Goal: Information Seeking & Learning: Find specific fact

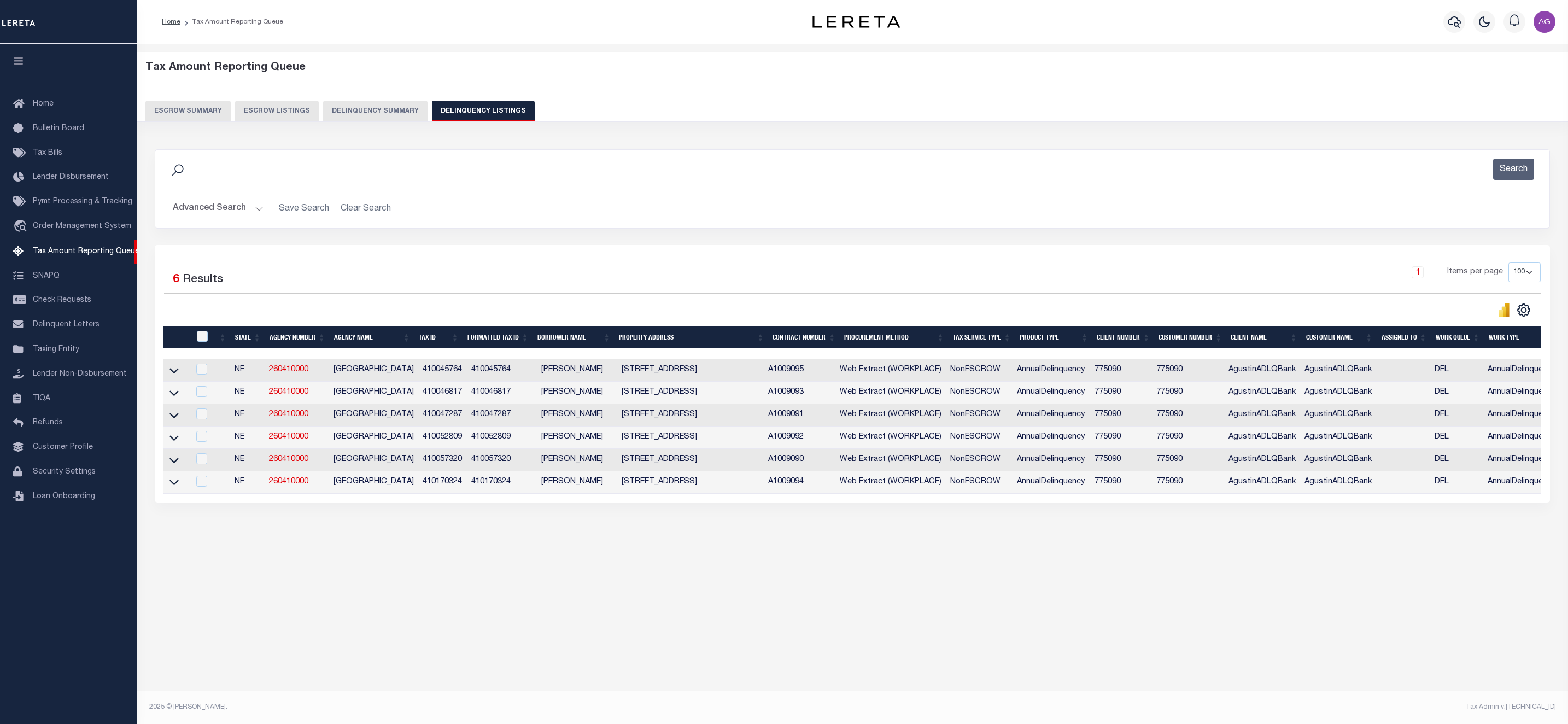
select select "100"
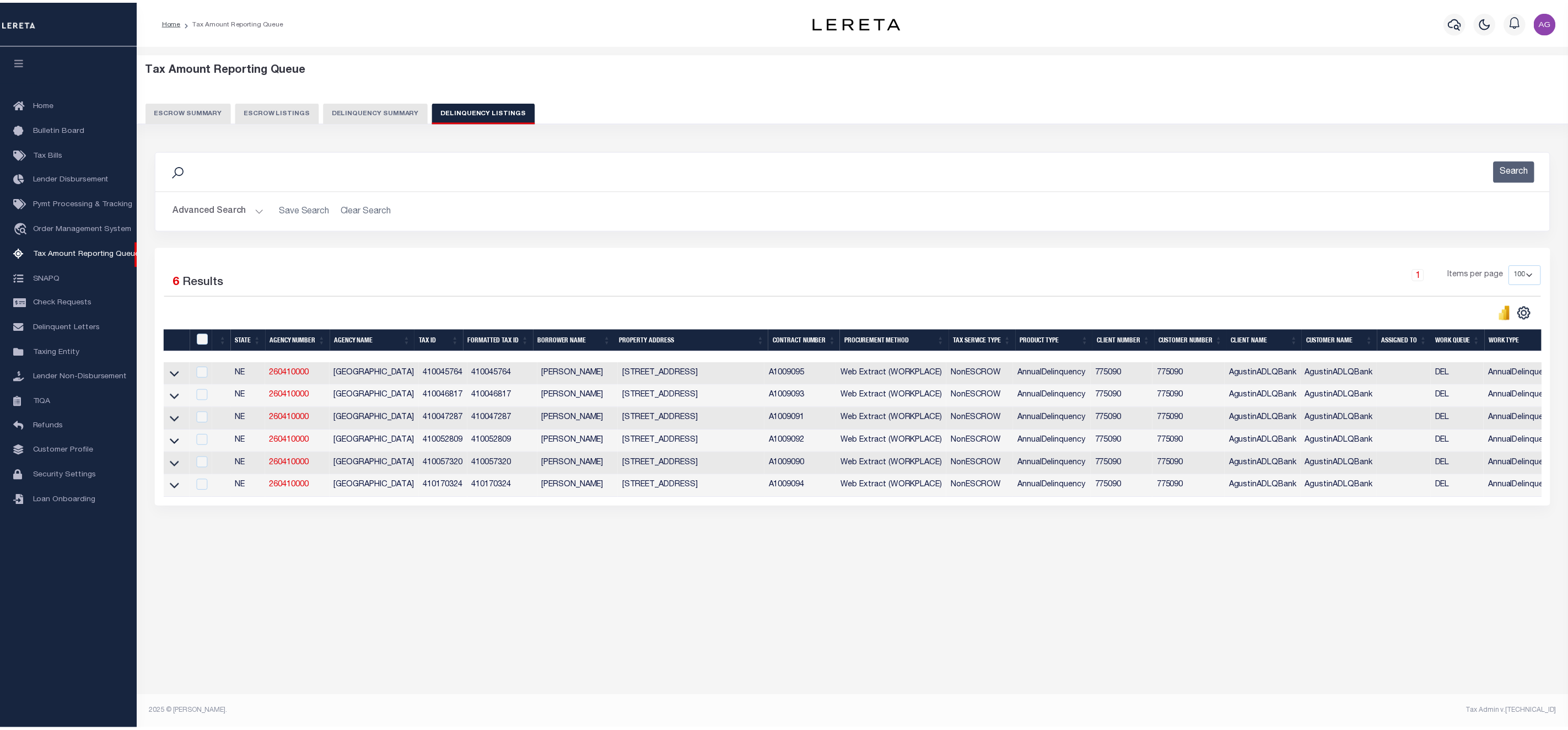
scroll to position [0, 100]
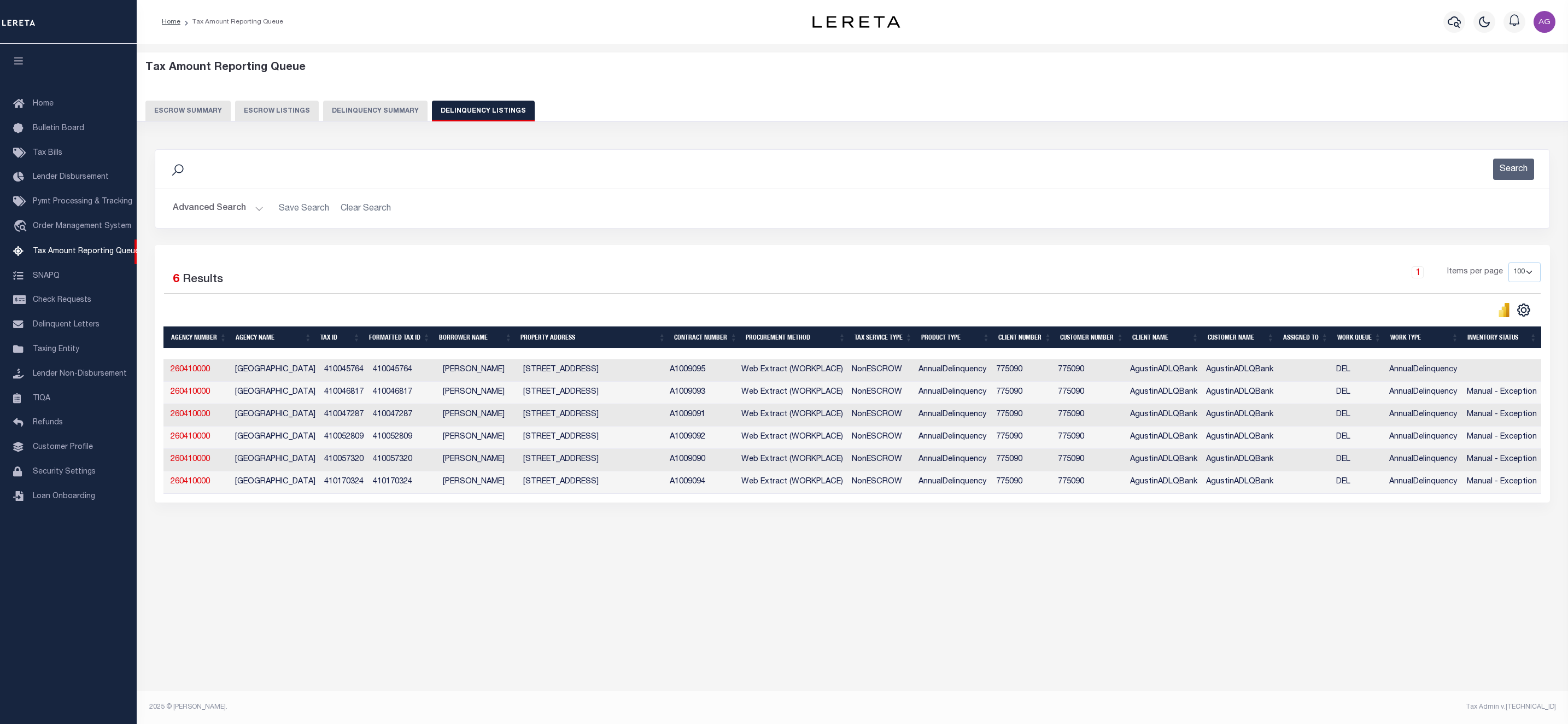
click at [379, 108] on button "Delinquency Summary" at bounding box center [375, 111] width 105 height 20
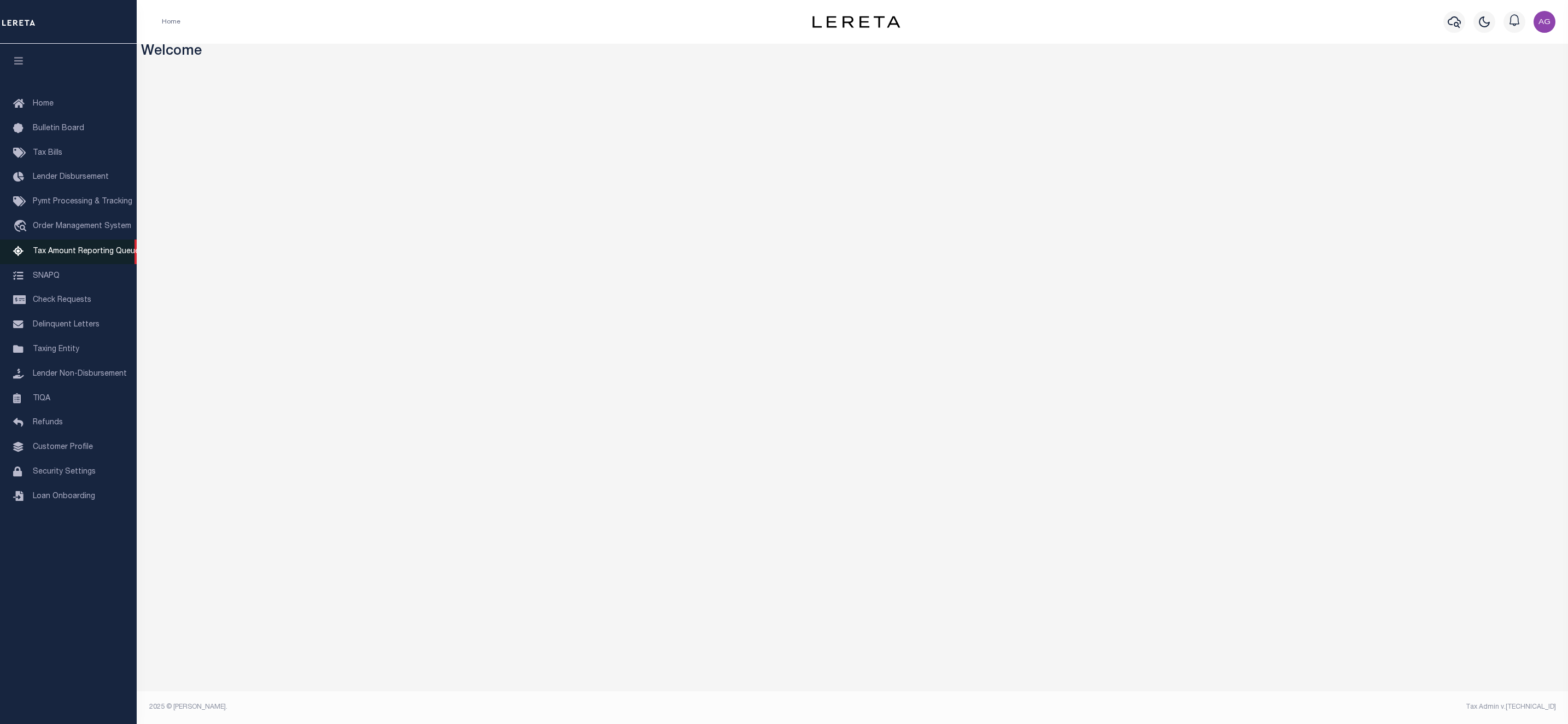
click at [65, 250] on span "Tax Amount Reporting Queue" at bounding box center [86, 251] width 106 height 8
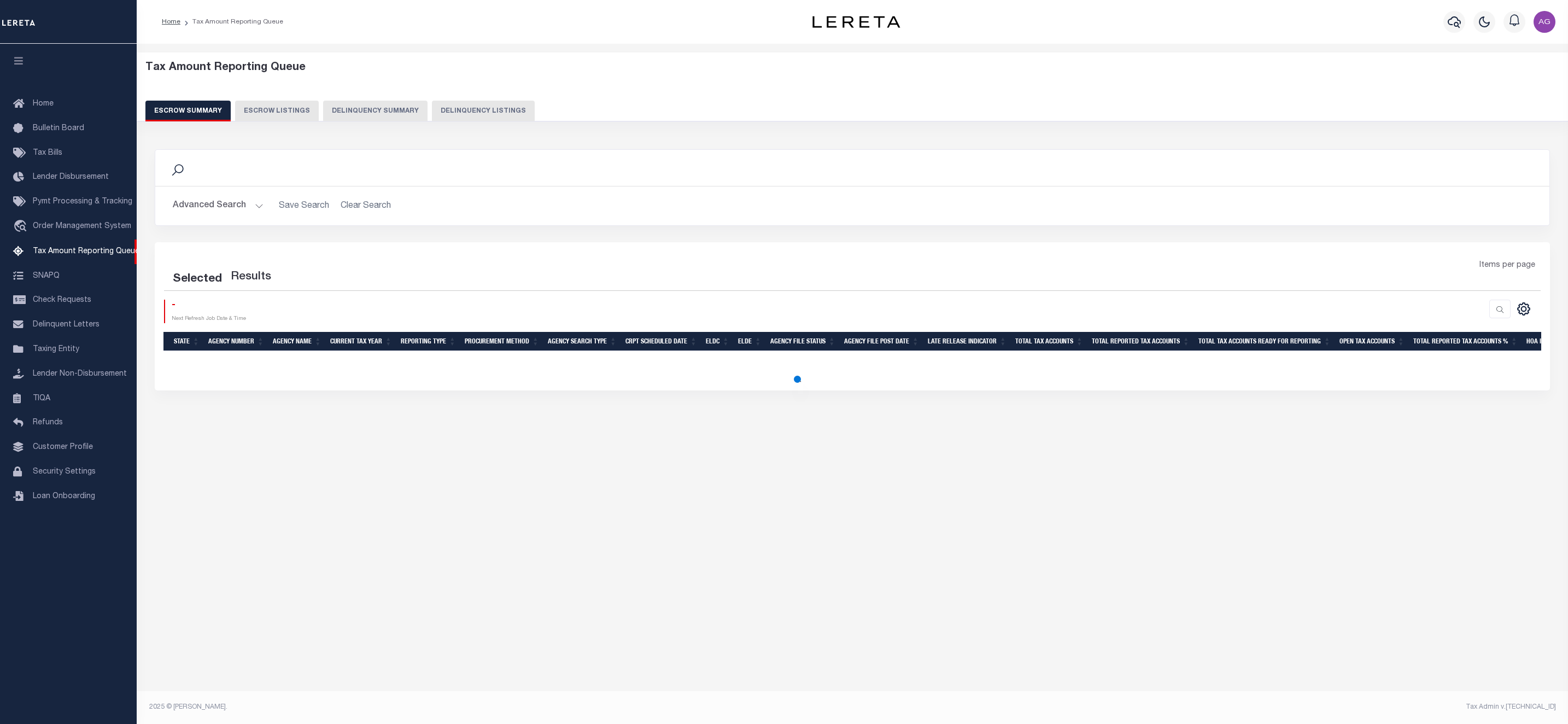
select select "100"
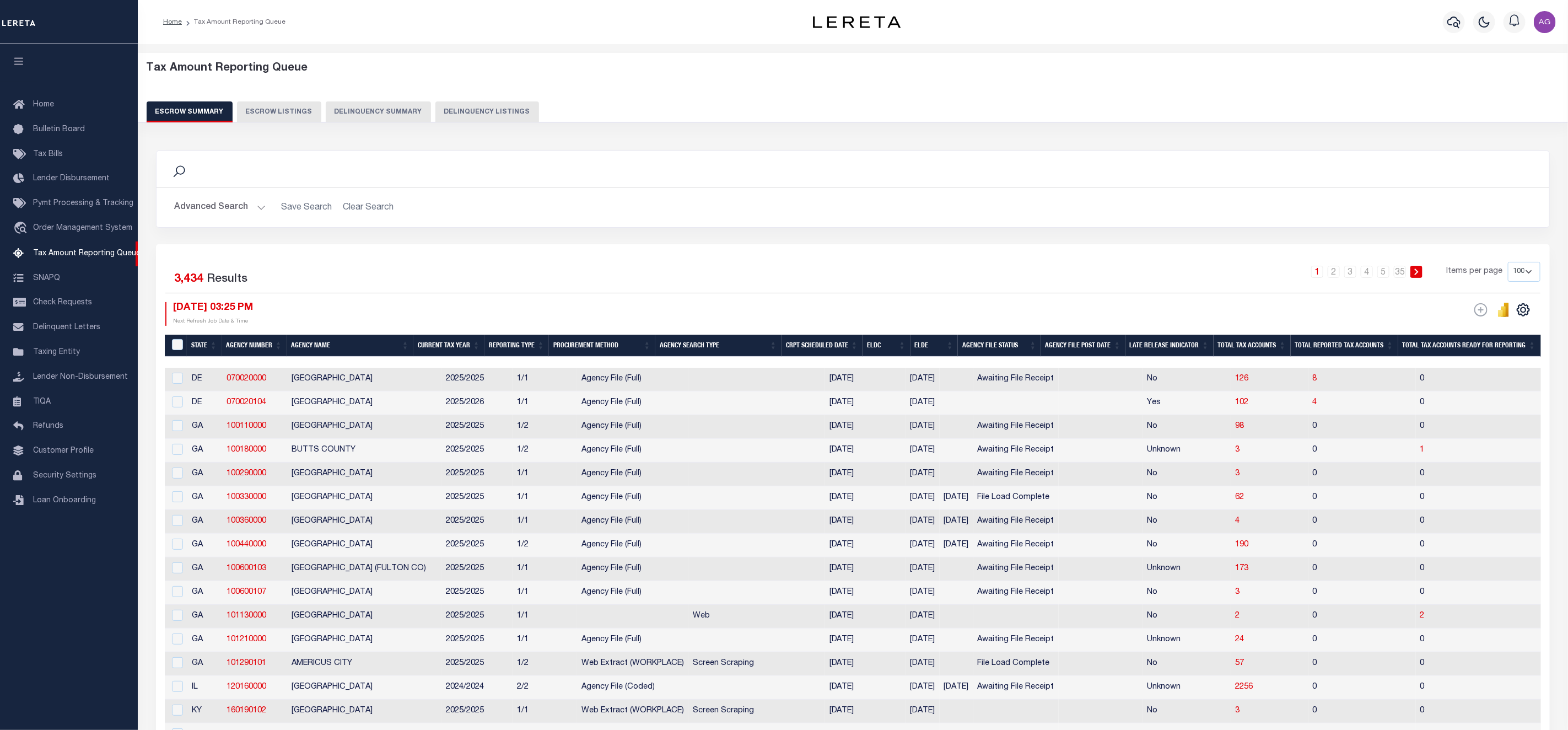
click at [378, 116] on button "Delinquency Summary" at bounding box center [378, 112] width 106 height 21
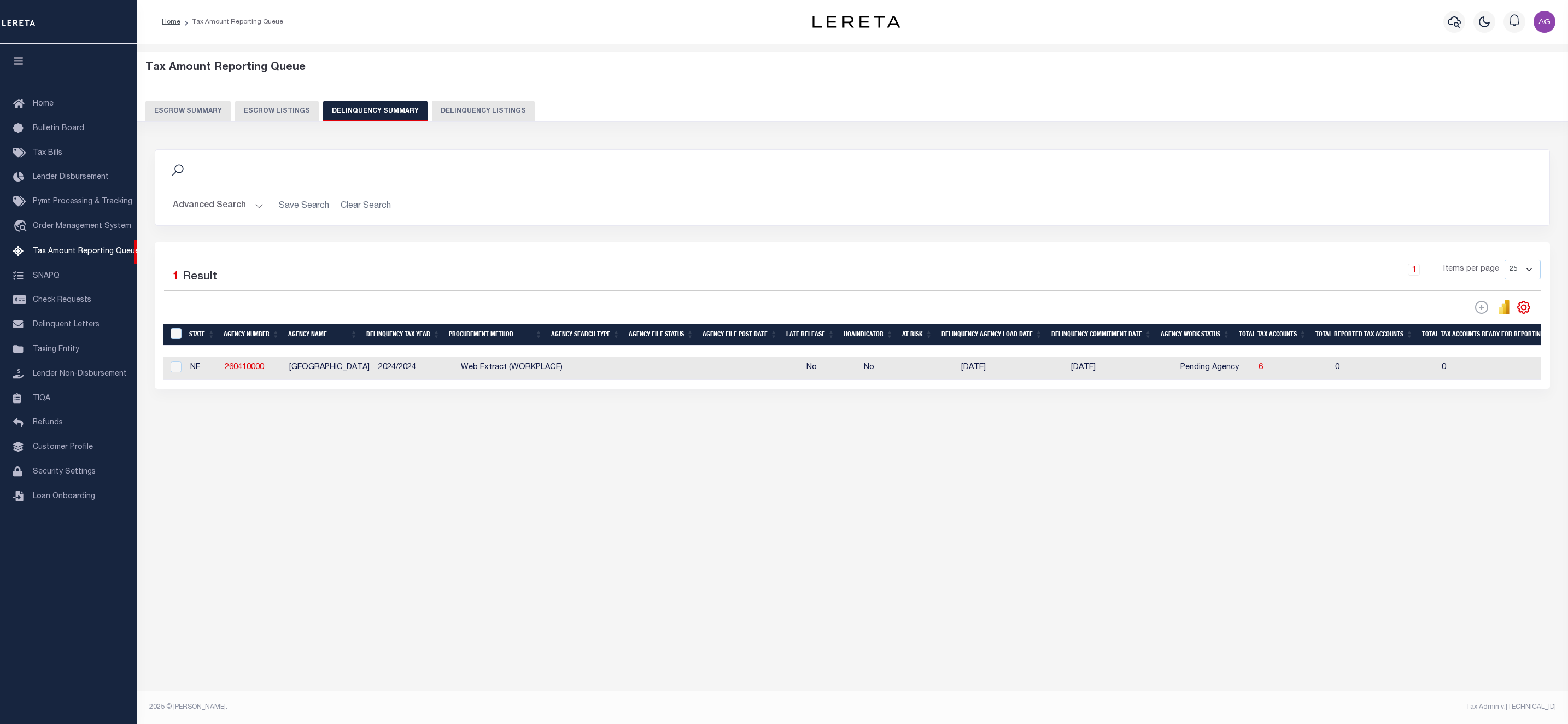
click at [233, 203] on button "Advanced Search" at bounding box center [218, 205] width 91 height 21
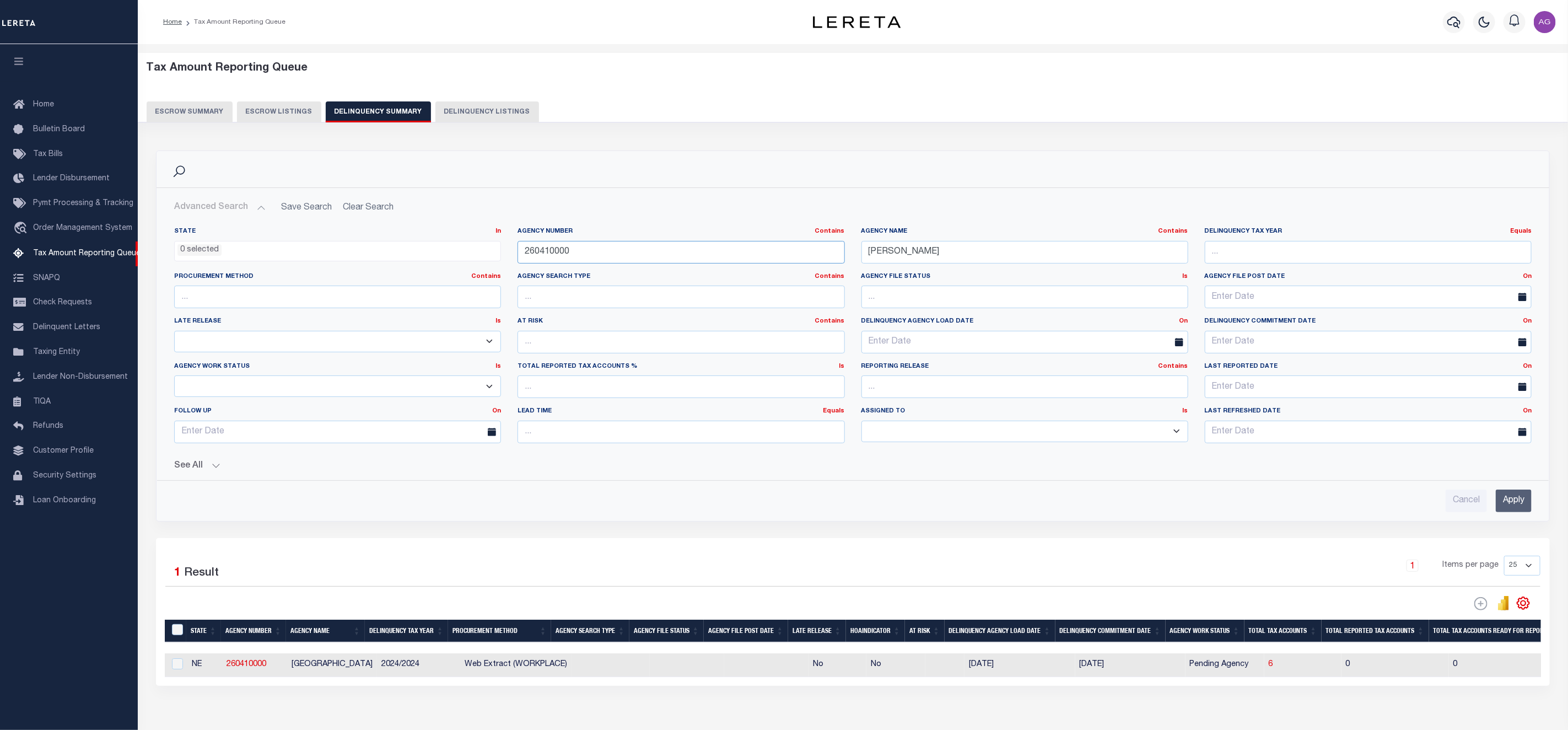
click at [574, 252] on input "260410000" at bounding box center [681, 252] width 327 height 22
click at [909, 257] on input "HAMILTON" at bounding box center [1025, 252] width 327 height 22
paste input "DELTA COUNTY"
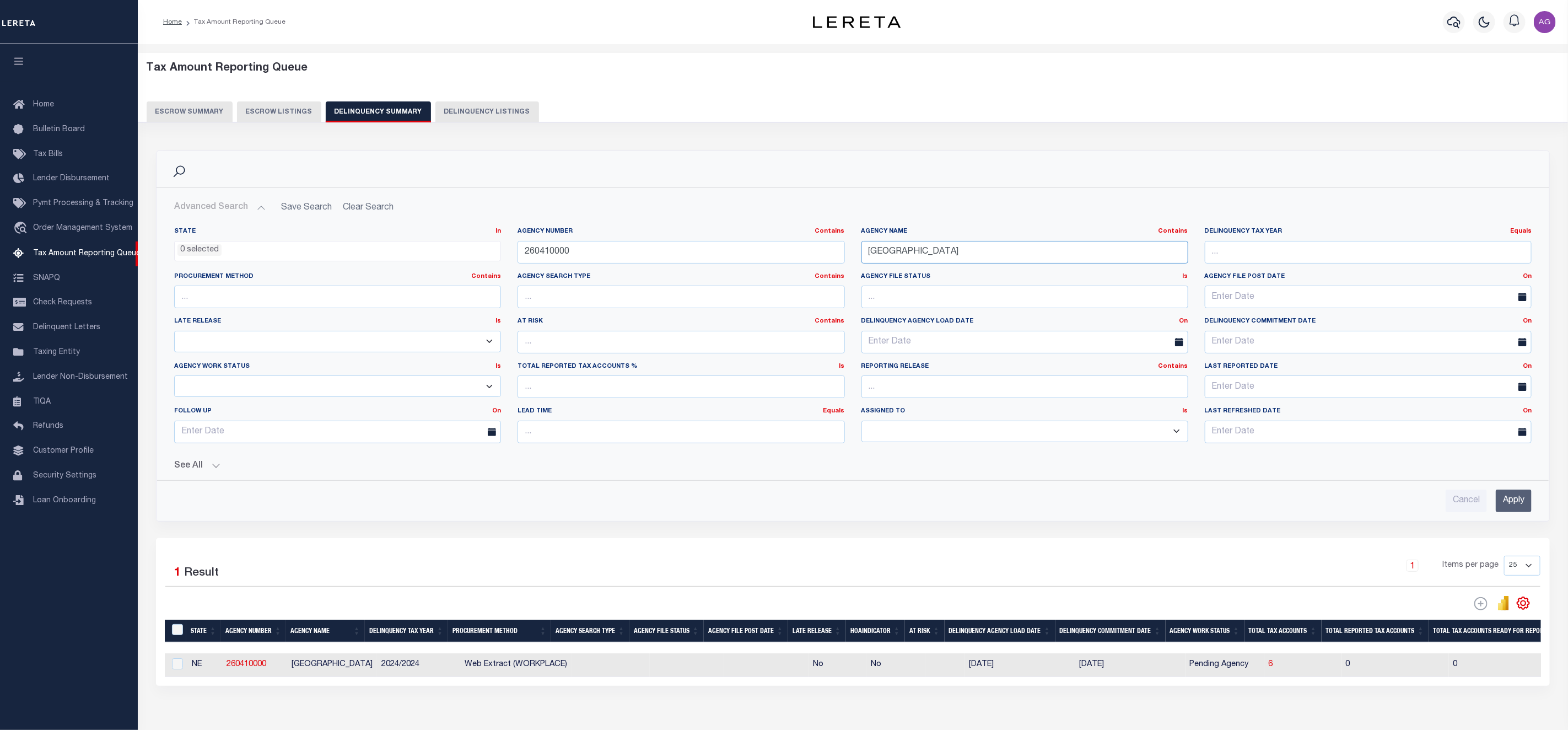
type input "DELTA COUNTY"
click at [655, 253] on input "260410000" at bounding box center [681, 252] width 327 height 22
drag, startPoint x: 937, startPoint y: 257, endPoint x: 1202, endPoint y: 259, distance: 265.0
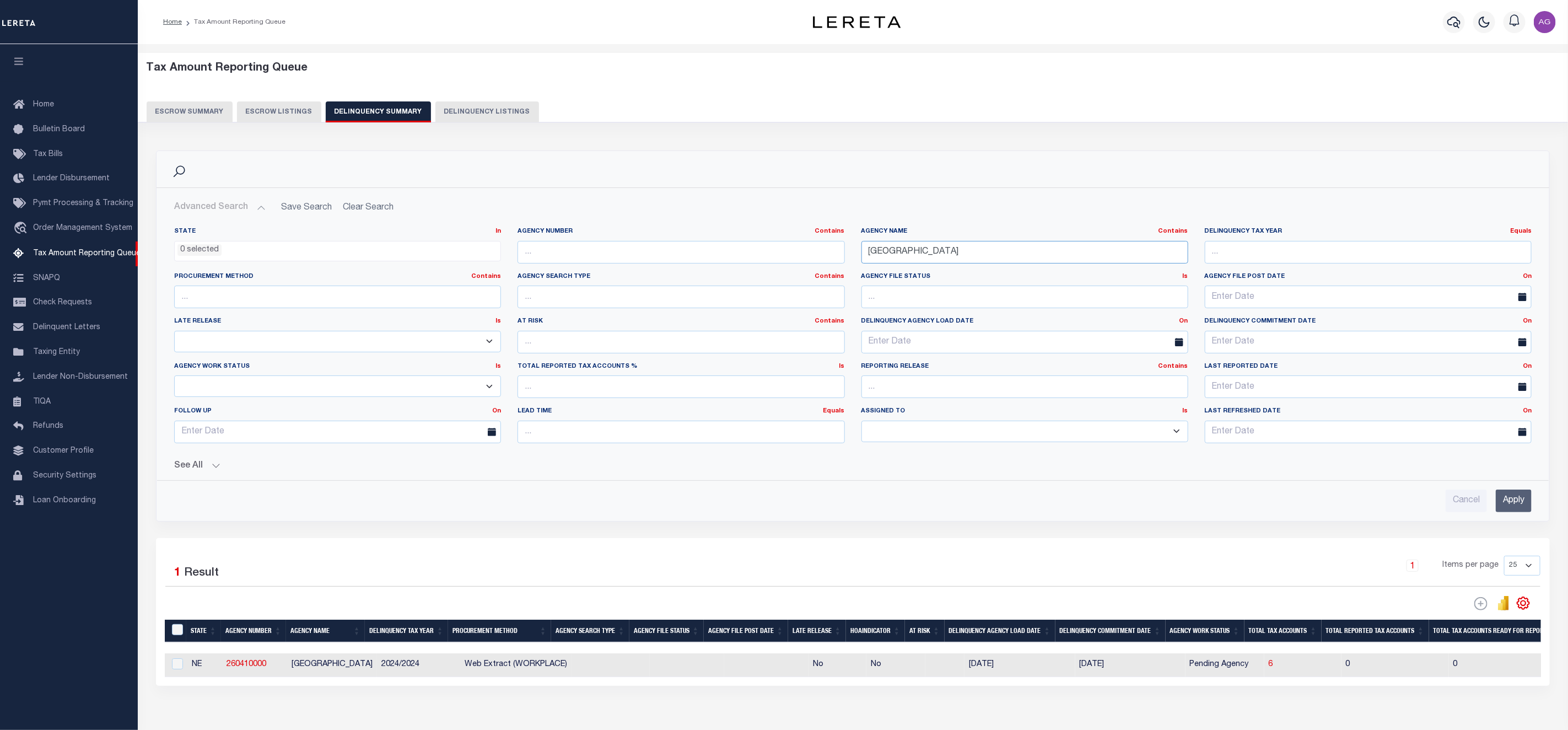
click at [1202, 259] on div "State In In AK AL AR AZ CA CO CT DC DE FL GA GU HI IA ID IL IN KS KY LA MA MD M…" at bounding box center [852, 340] width 1374 height 225
type input "DELTA COUNTY"
click at [1520, 500] on input "Apply" at bounding box center [1514, 501] width 36 height 22
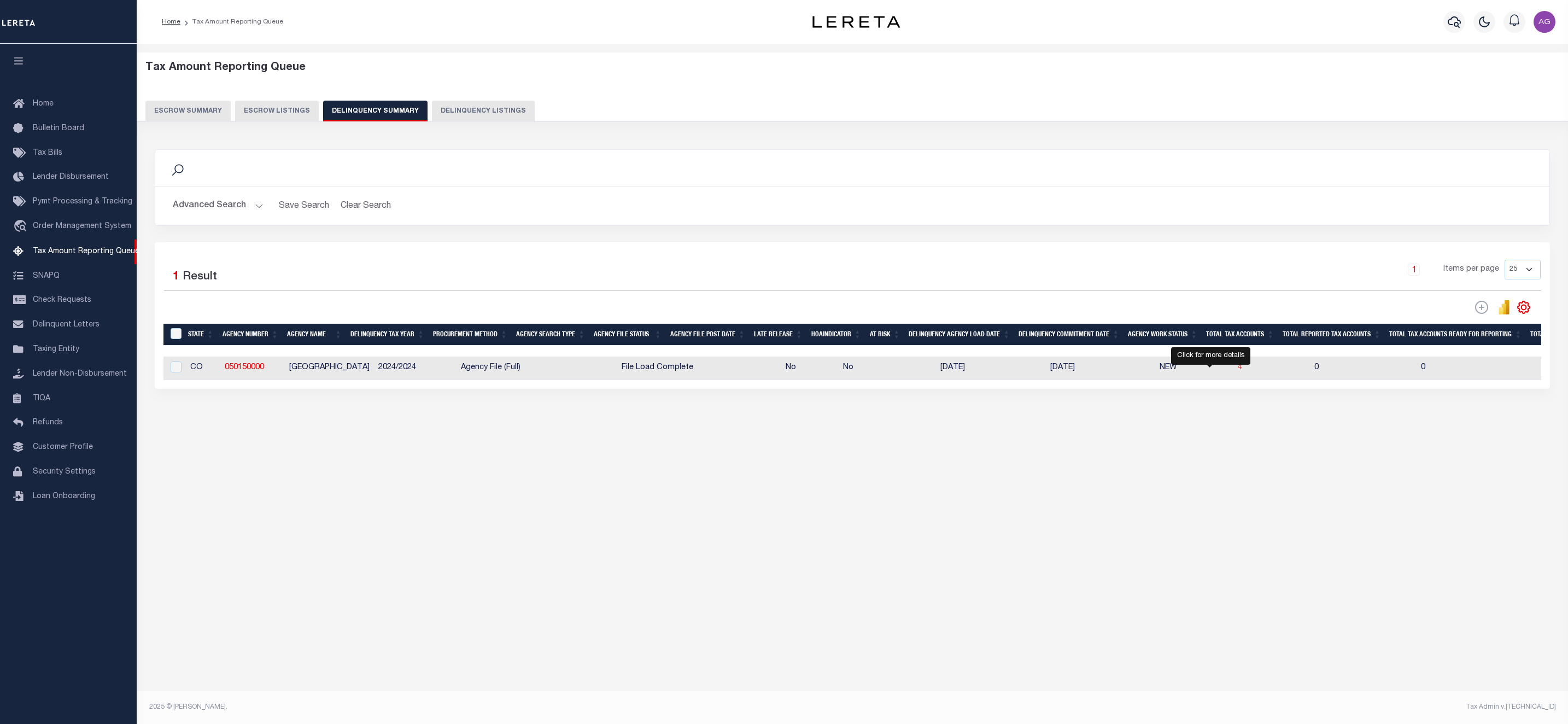
click at [1238, 371] on span "4" at bounding box center [1240, 367] width 4 height 8
select select "100"
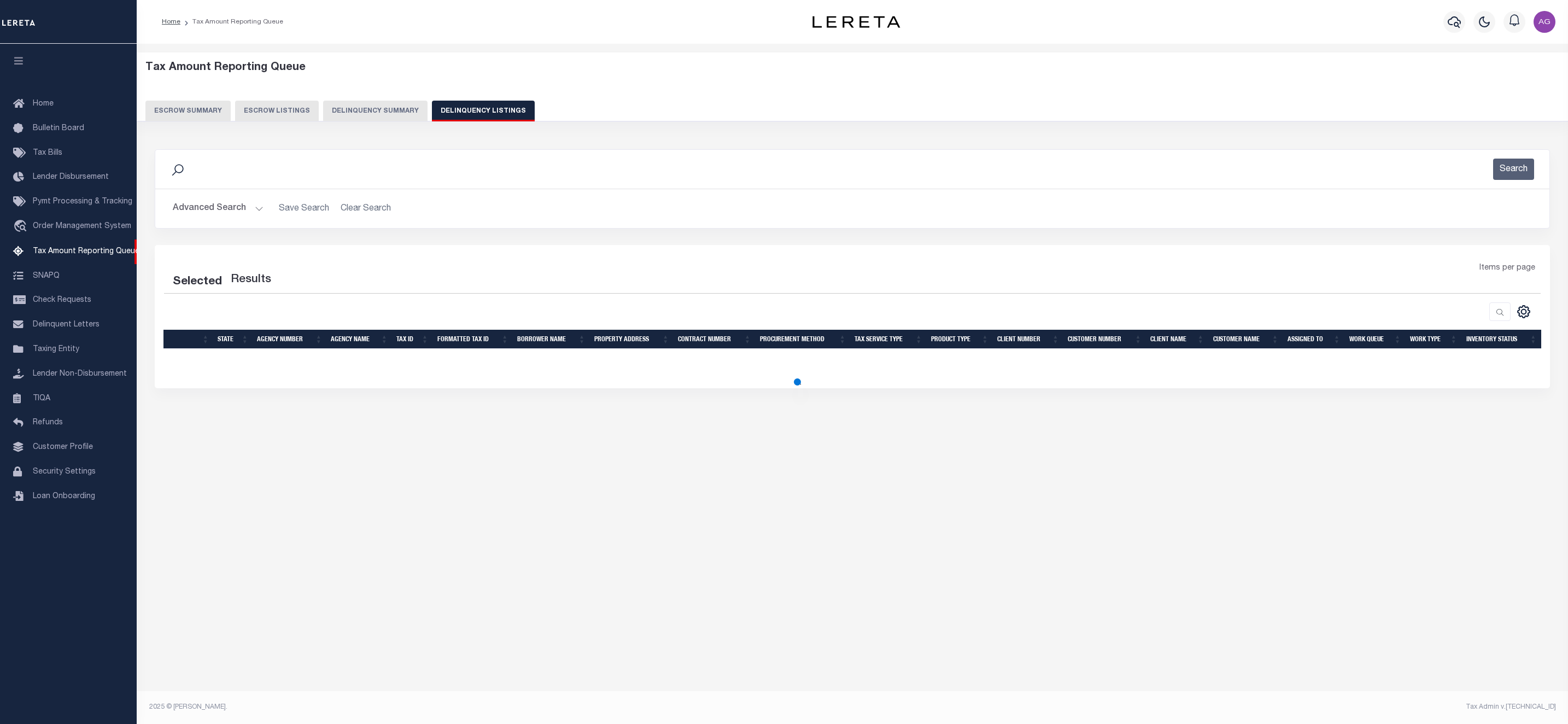
select select "100"
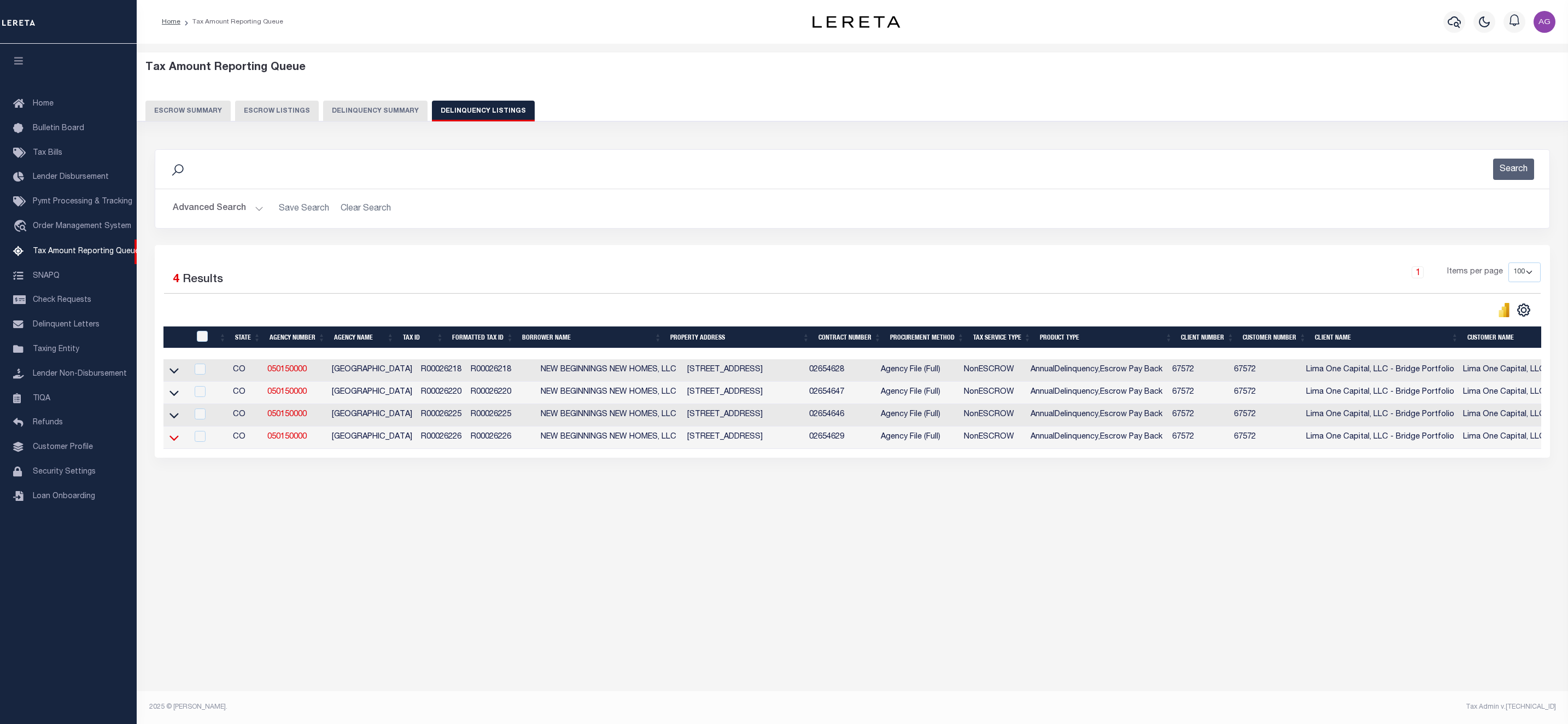
click at [176, 440] on icon at bounding box center [174, 437] width 9 height 11
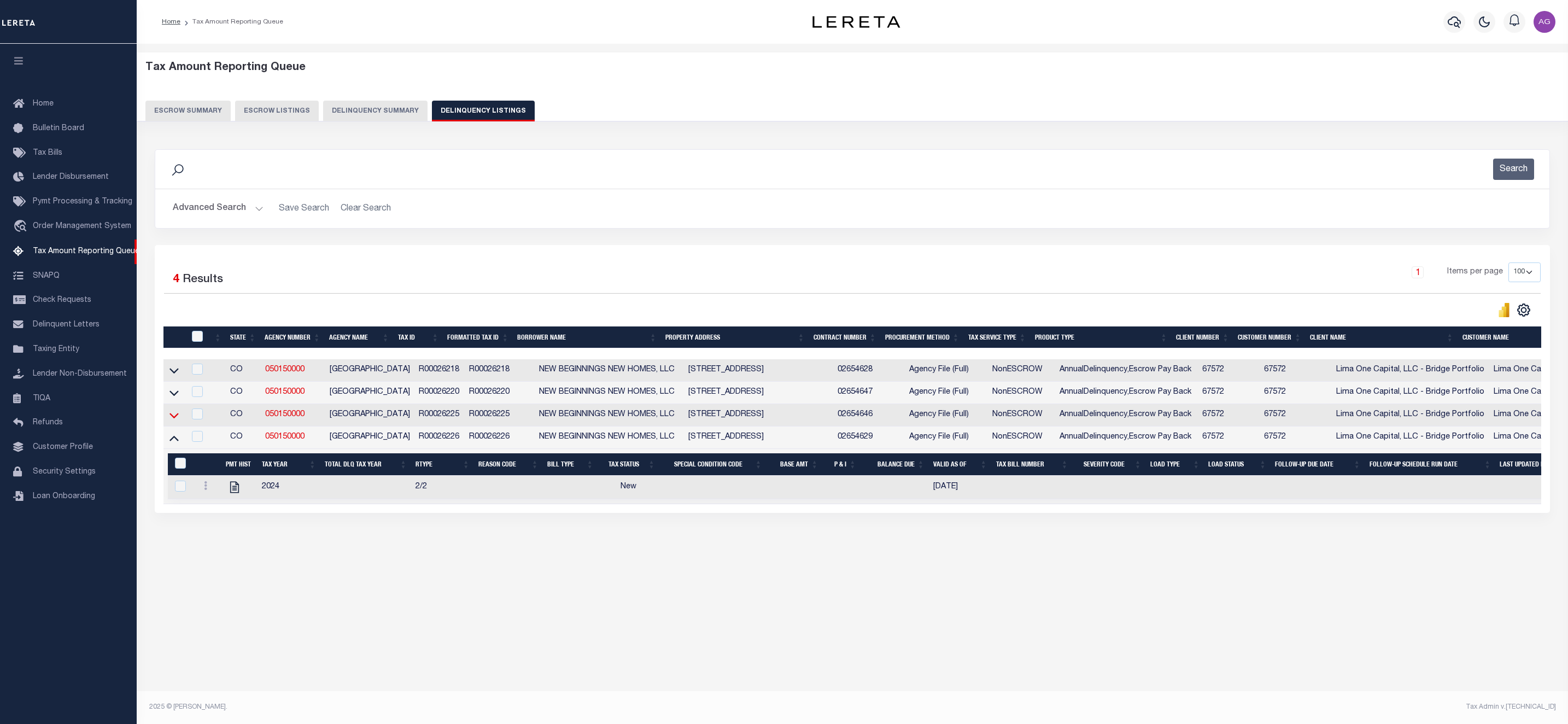
click at [172, 418] on icon at bounding box center [174, 416] width 9 height 5
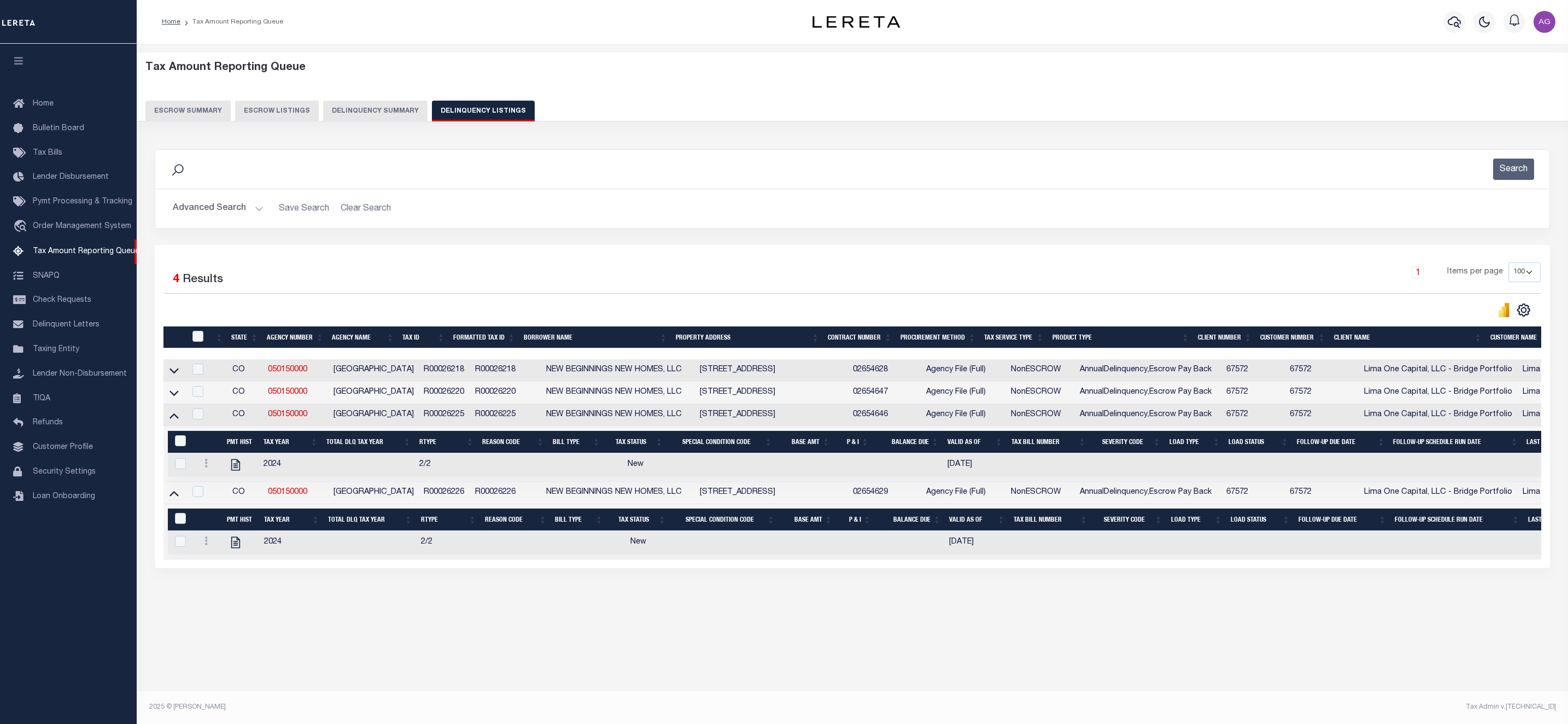
click at [239, 627] on div "Tax Amount Reporting Queue Escrow Summary Escrow Listings In" at bounding box center [852, 344] width 1425 height 579
drag, startPoint x: 407, startPoint y: 497, endPoint x: 453, endPoint y: 500, distance: 46.1
click at [453, 500] on td "R00026226" at bounding box center [445, 493] width 51 height 22
checkbox input "true"
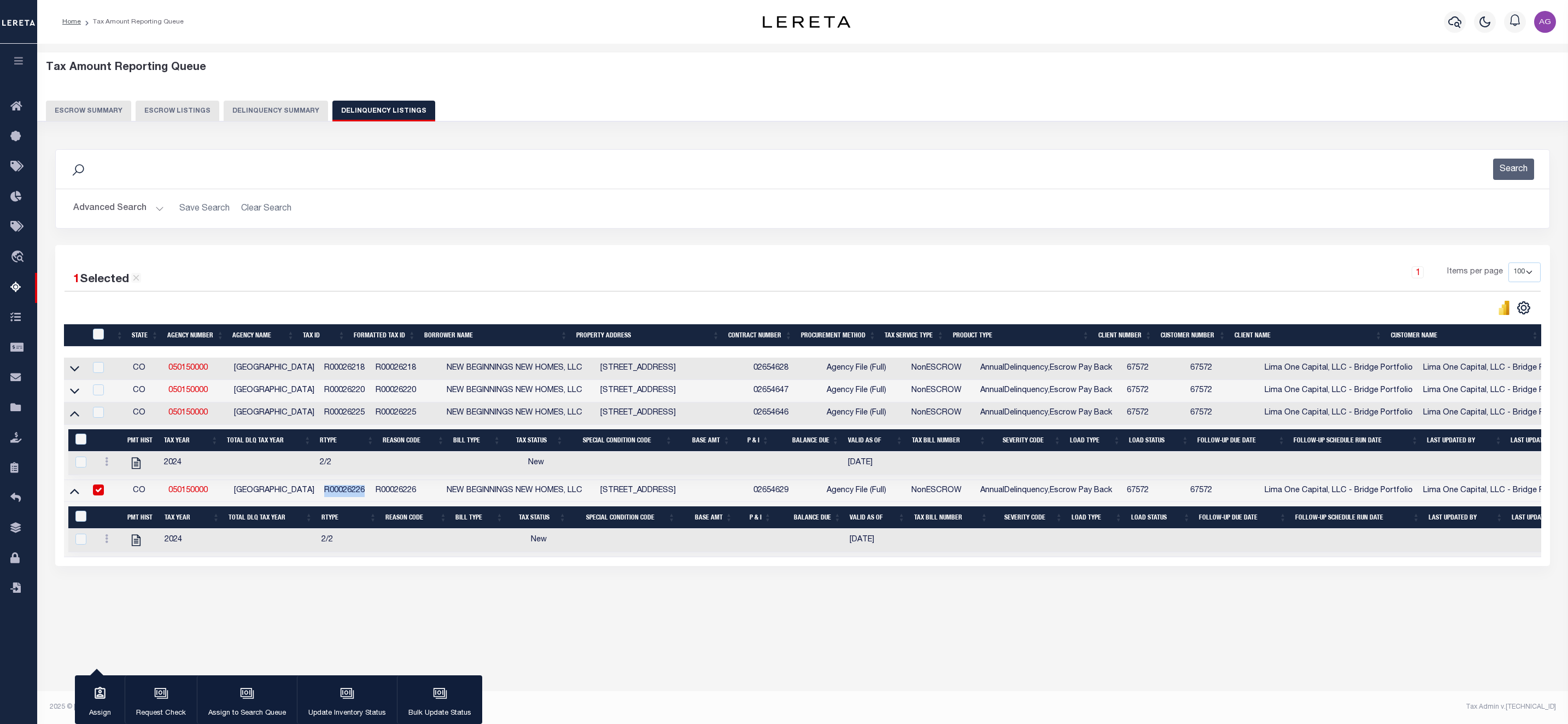
copy td "R00026226"
click at [267, 107] on button "Delinquency Summary" at bounding box center [276, 111] width 105 height 20
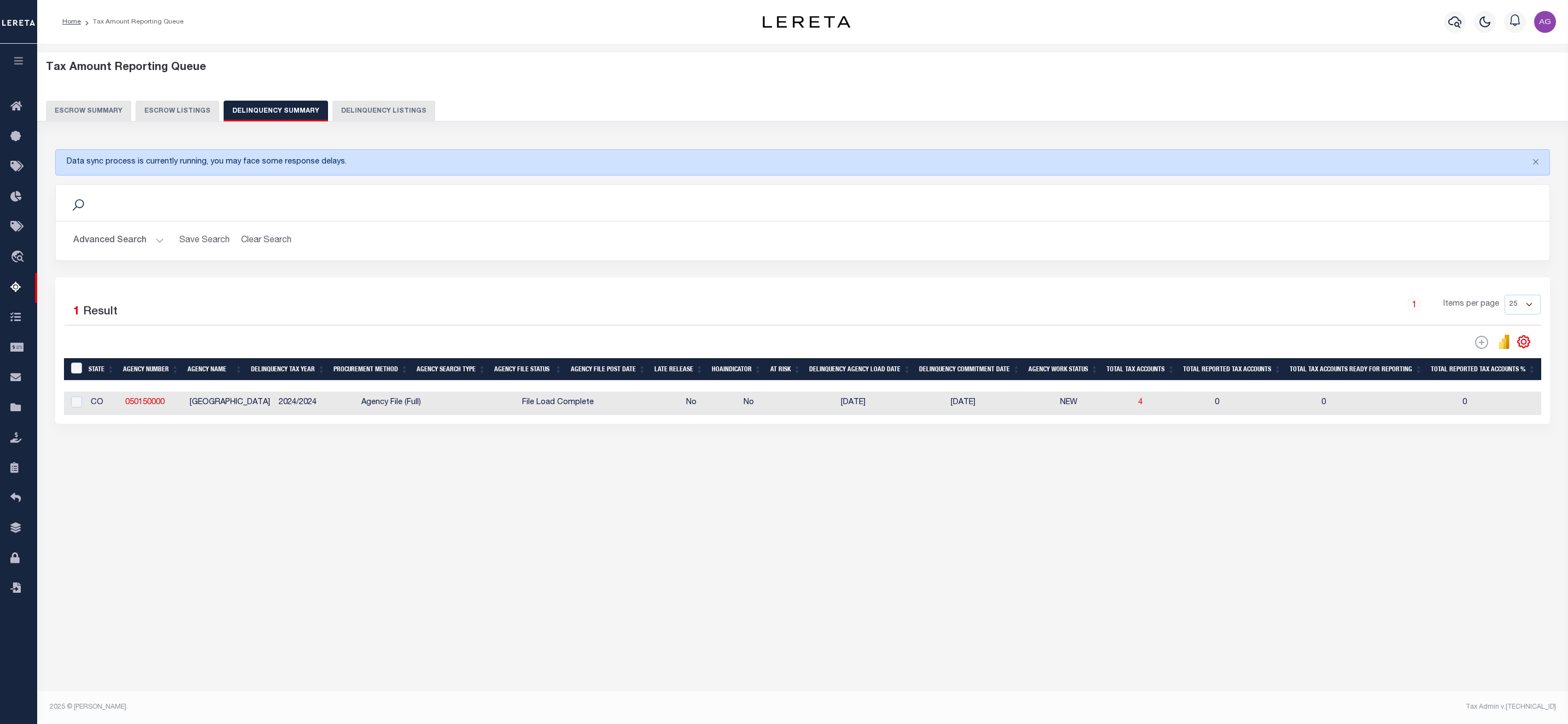
click at [106, 241] on button "Advanced Search" at bounding box center [118, 240] width 91 height 21
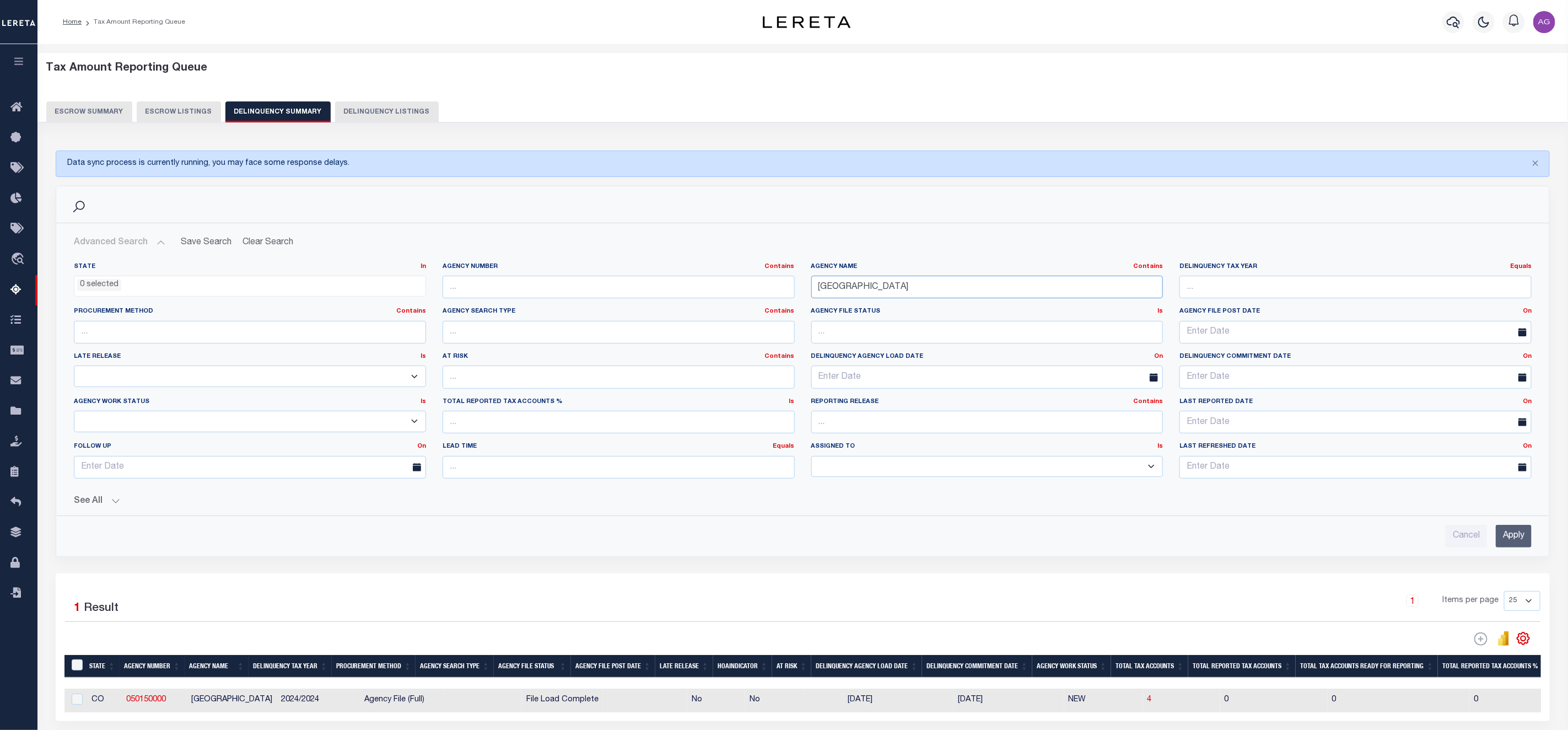
drag, startPoint x: 898, startPoint y: 289, endPoint x: 732, endPoint y: 277, distance: 166.4
click at [732, 277] on div "State In In AK AL AR AZ CA CO CT DC DE FL GA GU HI IA ID IL IN KS KY LA MA MD M…" at bounding box center [802, 375] width 1474 height 225
paste input "[GEOGRAPHIC_DATA]"
drag, startPoint x: 917, startPoint y: 288, endPoint x: 1063, endPoint y: 283, distance: 146.1
click at [1063, 283] on input "[GEOGRAPHIC_DATA]" at bounding box center [987, 287] width 352 height 22
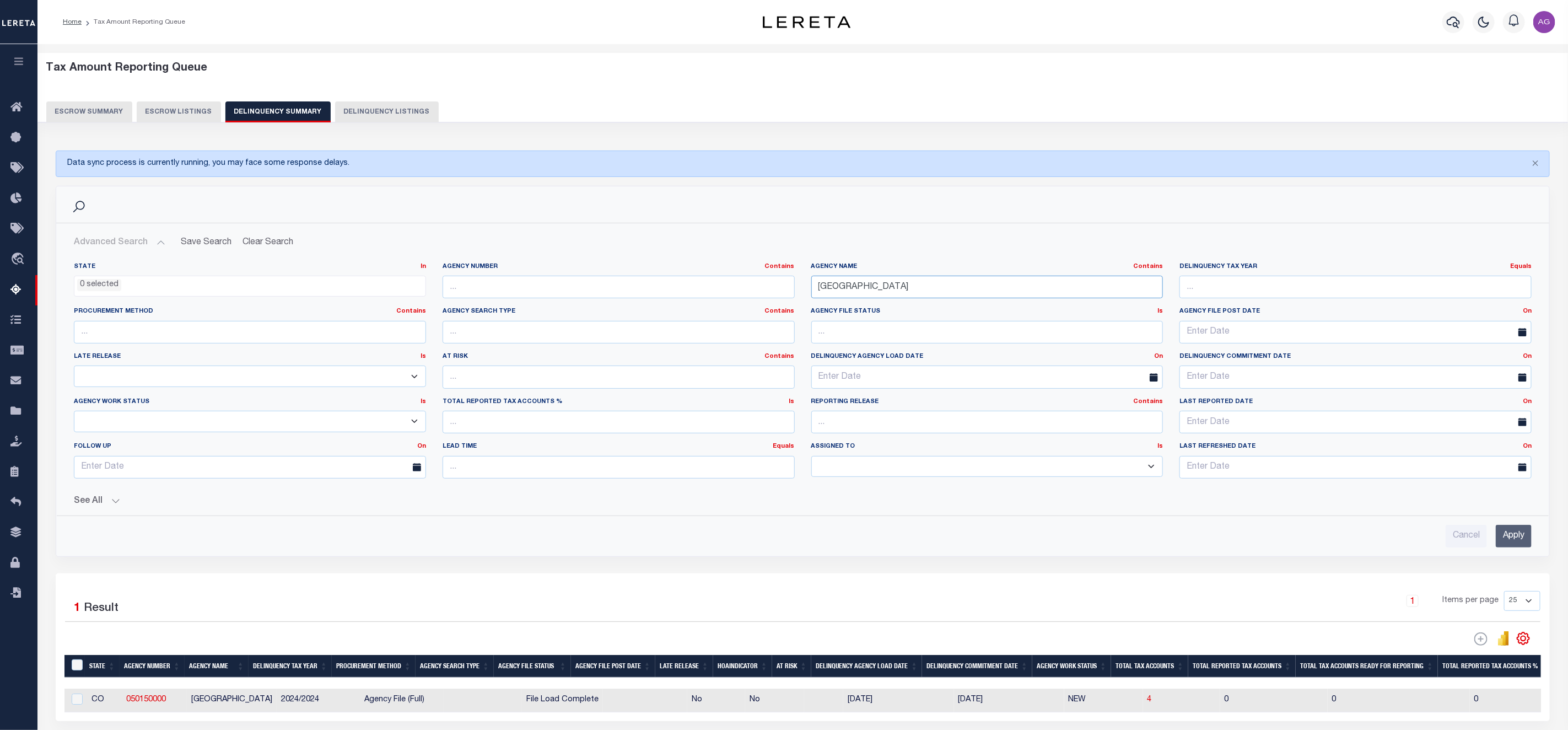
type input "[GEOGRAPHIC_DATA]"
click at [1511, 533] on input "Apply" at bounding box center [1514, 536] width 36 height 22
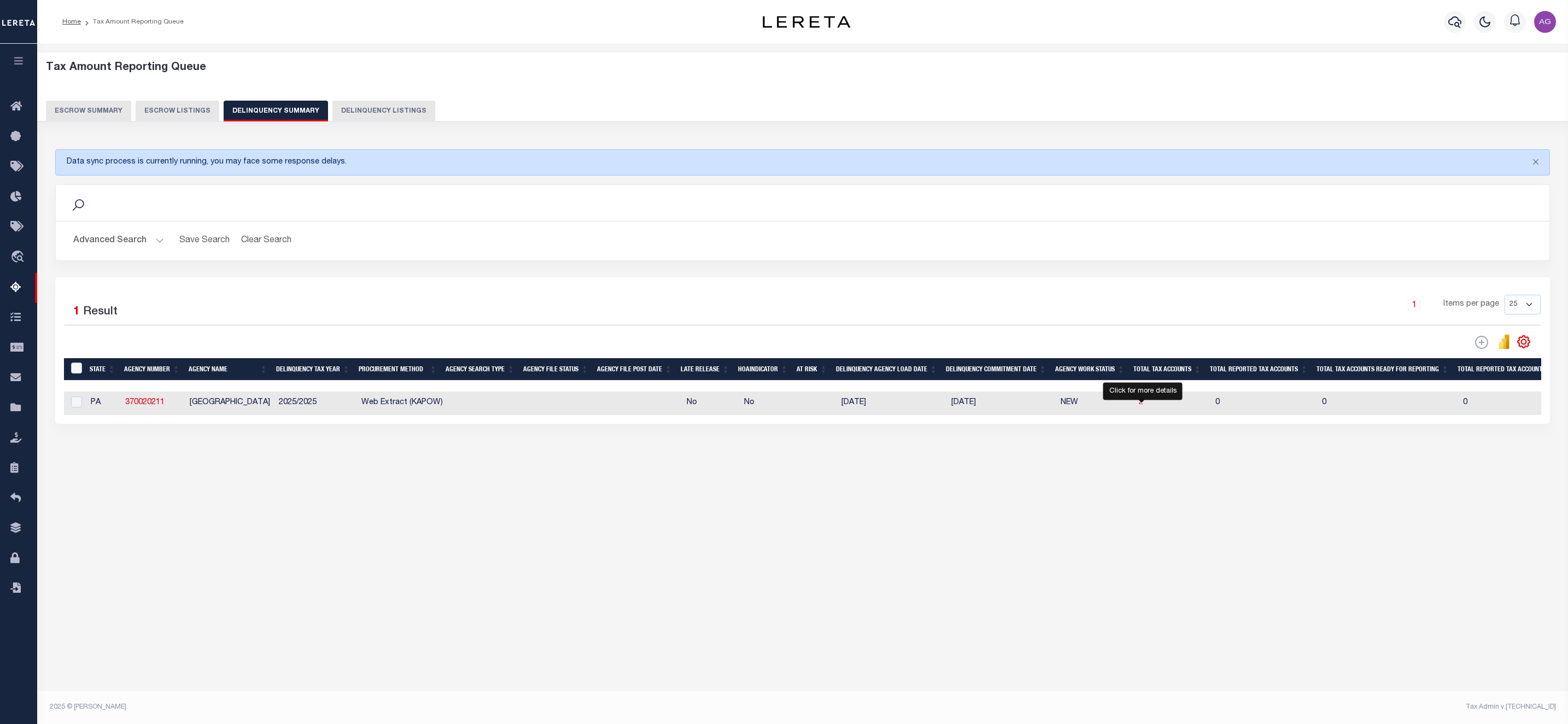
click at [1144, 406] on span "2" at bounding box center [1140, 402] width 4 height 8
select select "100"
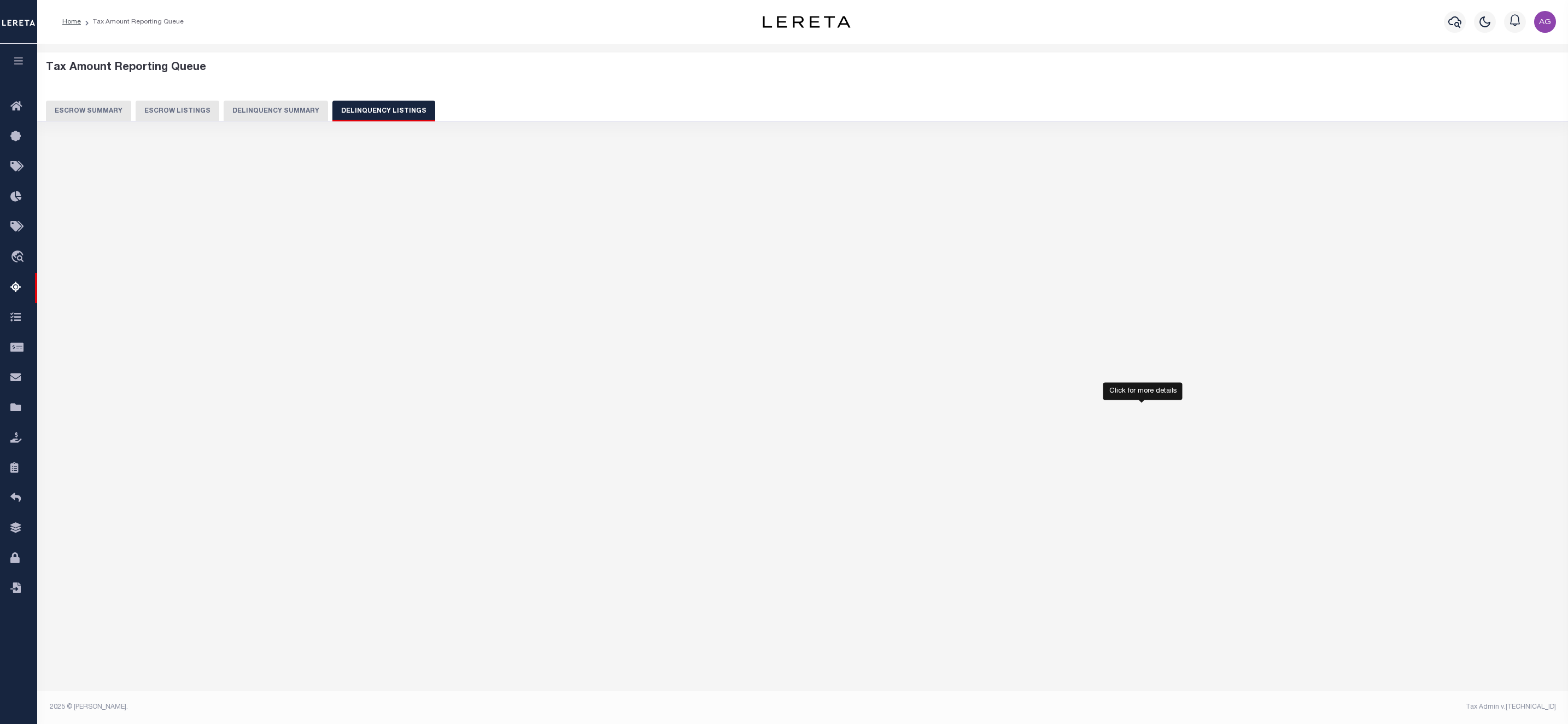
select select "100"
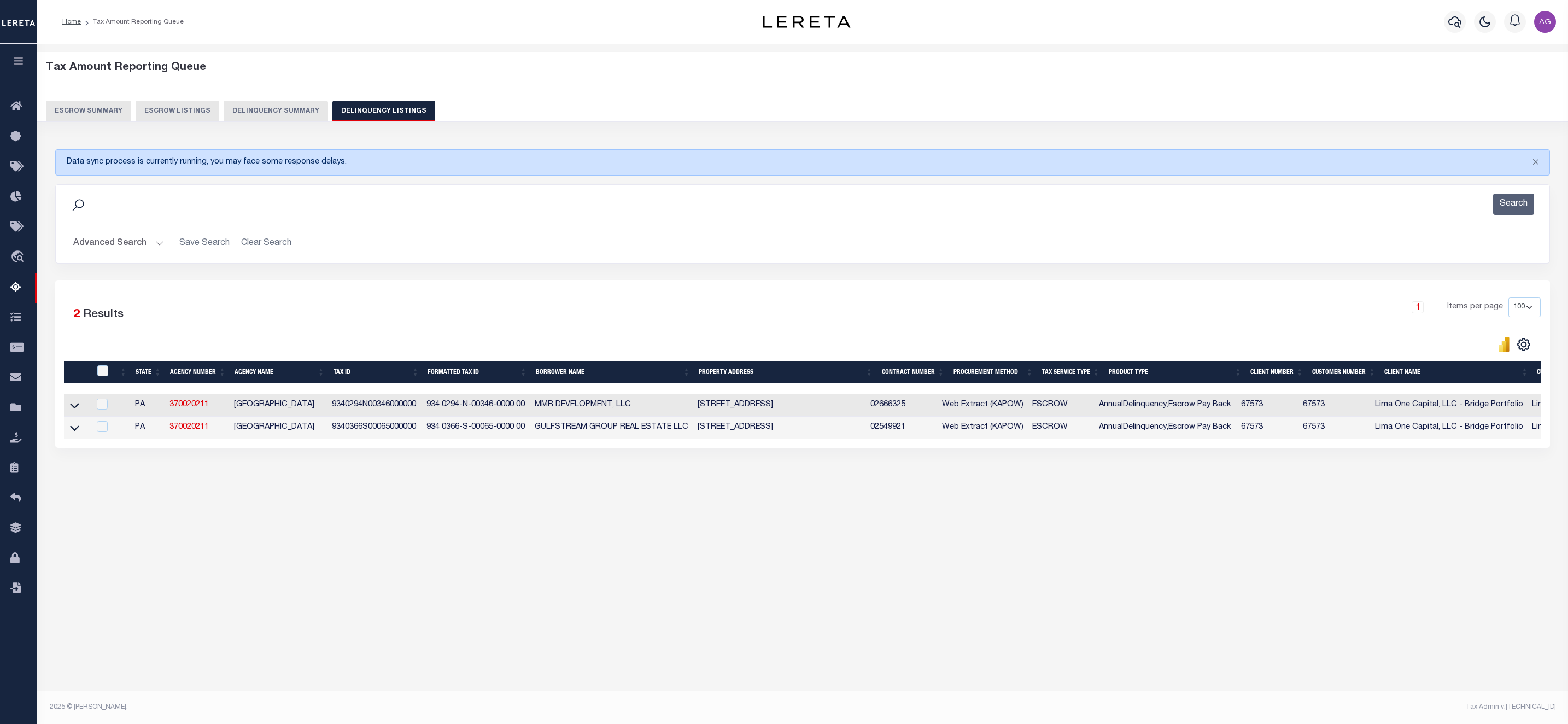
click at [80, 431] on link at bounding box center [74, 427] width 13 height 8
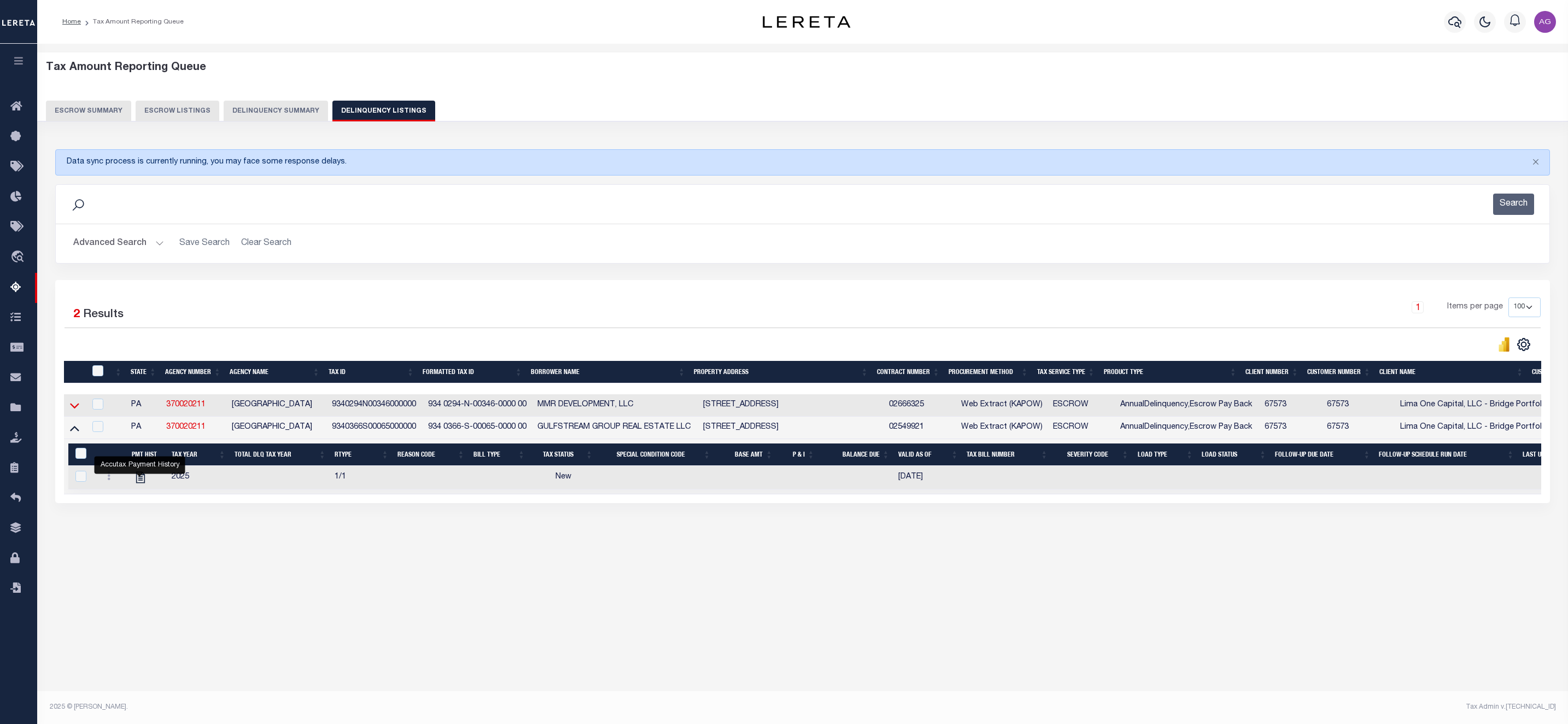
click at [78, 411] on icon at bounding box center [74, 405] width 9 height 11
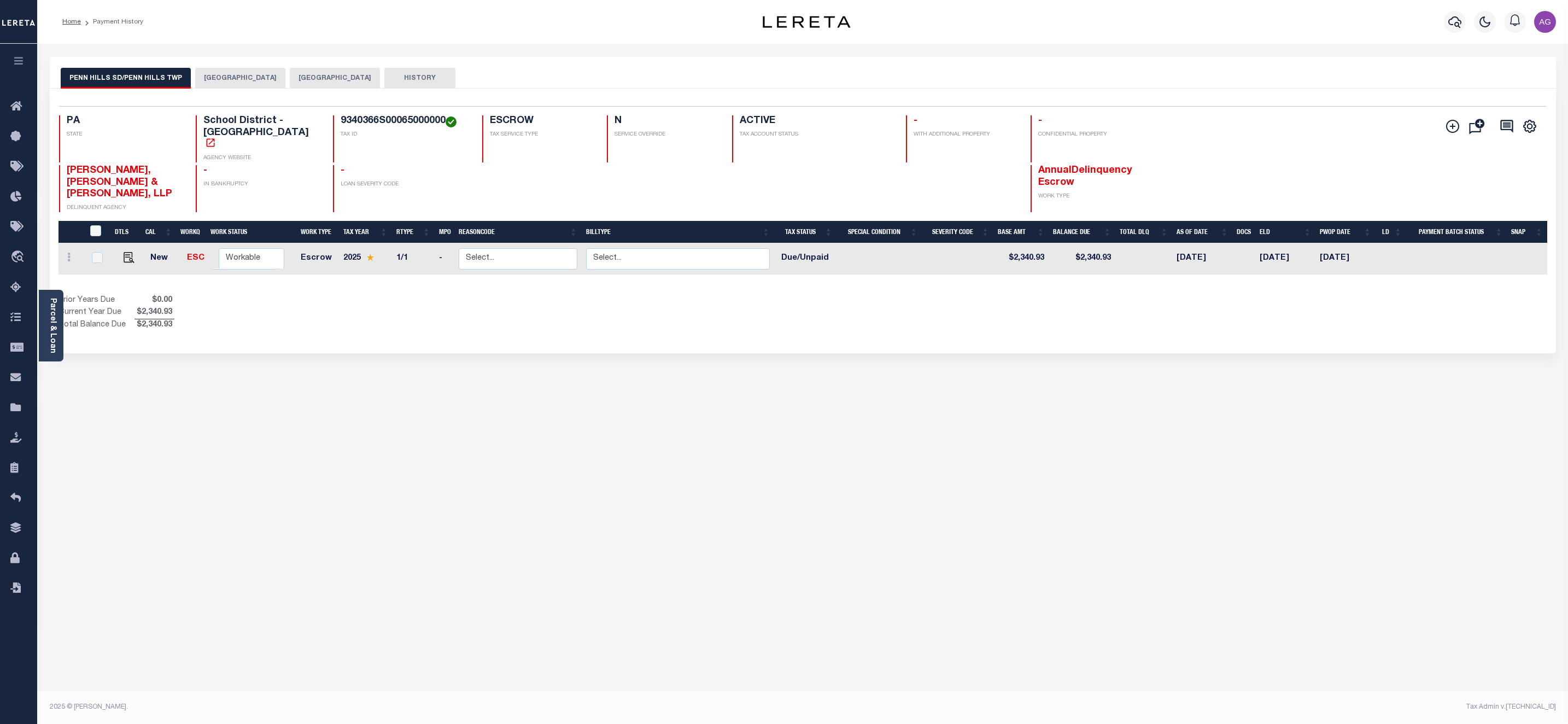
click at [239, 78] on button "[GEOGRAPHIC_DATA]" at bounding box center [240, 78] width 90 height 20
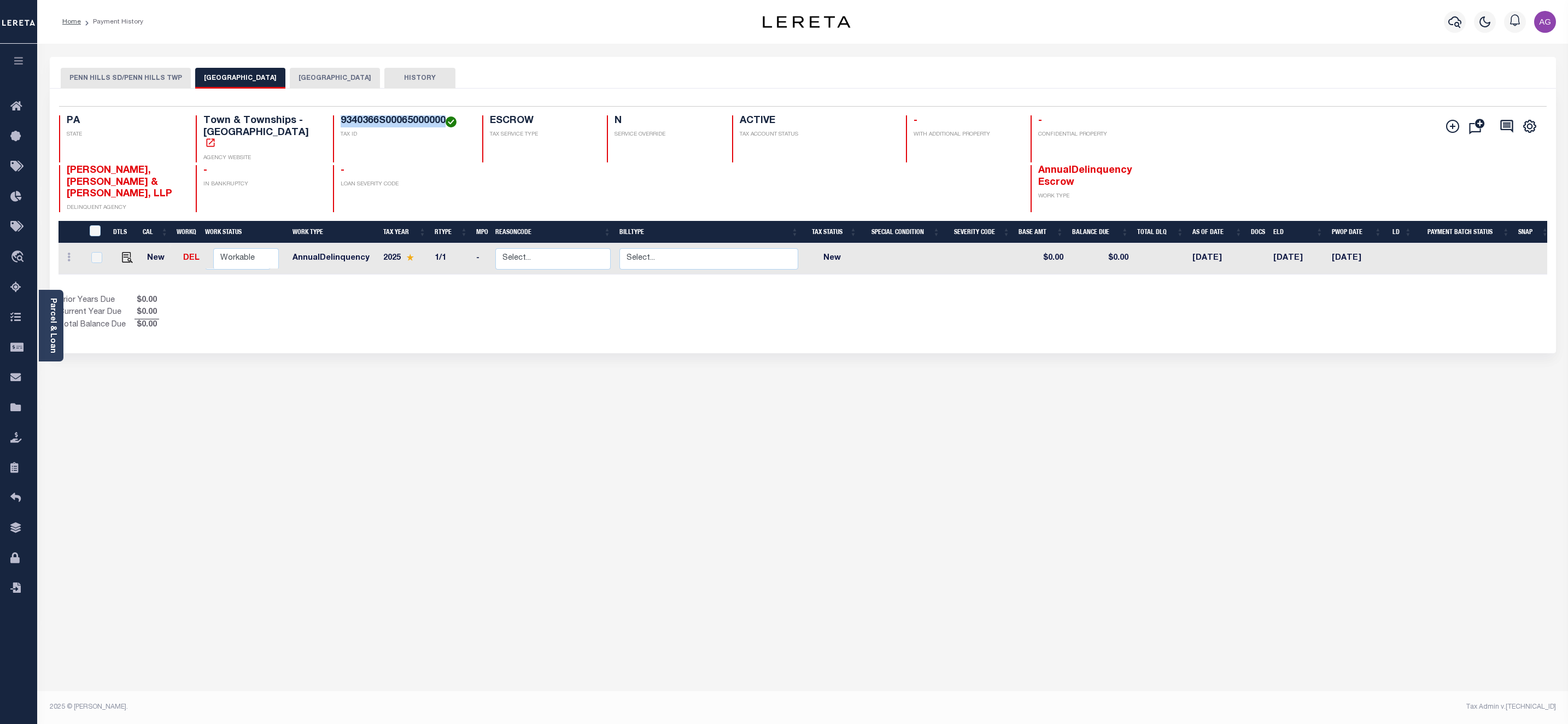
drag, startPoint x: 333, startPoint y: 120, endPoint x: 439, endPoint y: 123, distance: 106.0
click at [439, 123] on div "9340366S00065000000 TAX ID" at bounding box center [401, 138] width 136 height 47
copy h4 "9340366S00065000000"
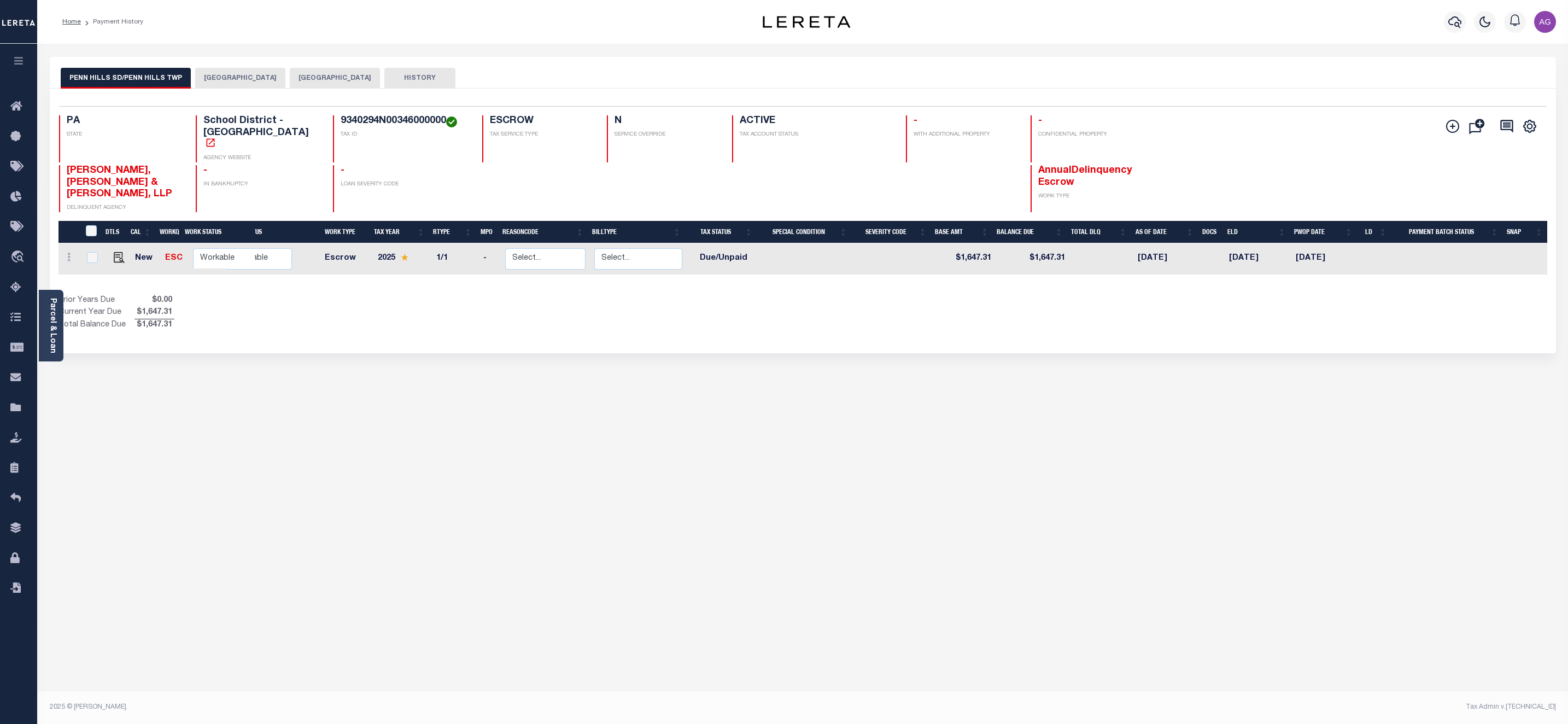
click at [232, 80] on button "[GEOGRAPHIC_DATA]" at bounding box center [240, 78] width 90 height 20
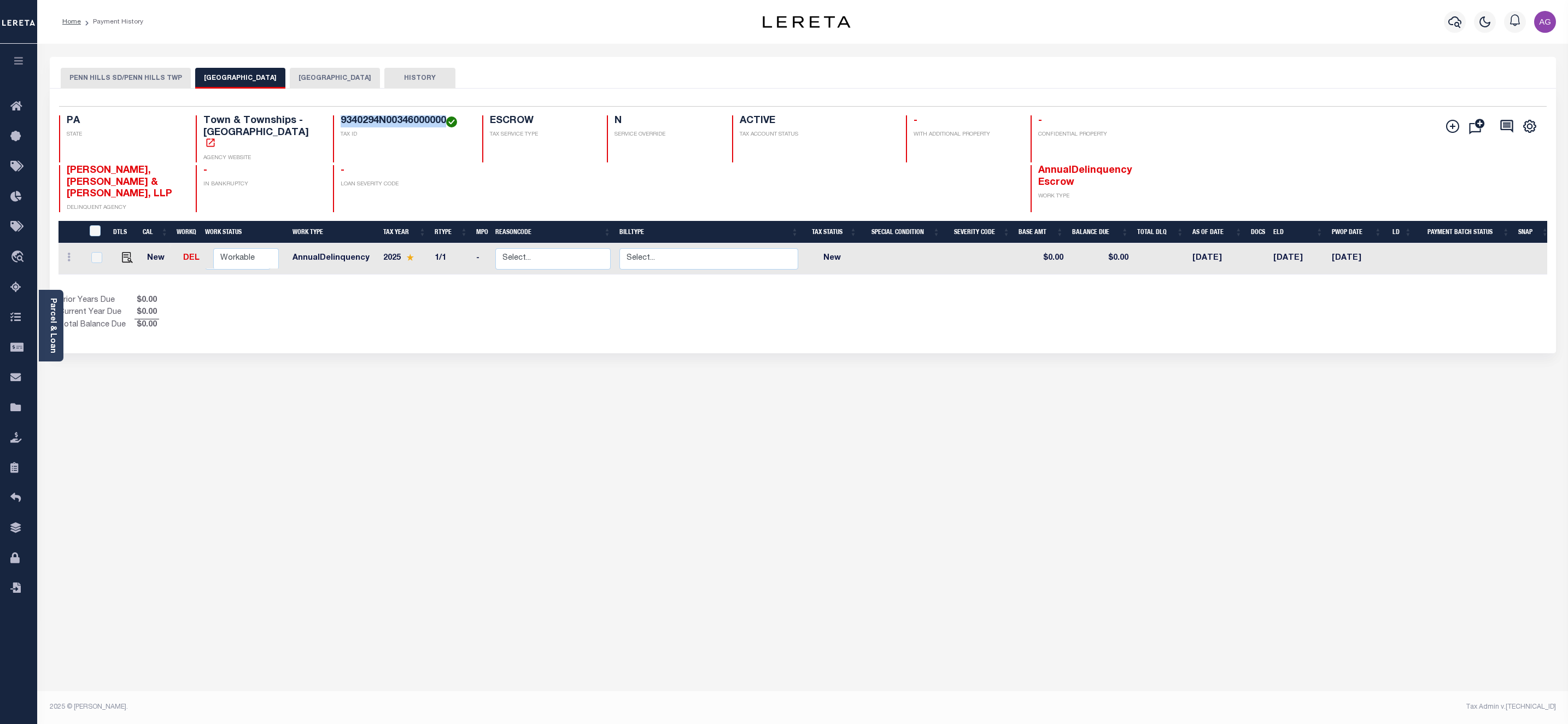
drag, startPoint x: 356, startPoint y: 122, endPoint x: 439, endPoint y: 122, distance: 83.0
click at [439, 122] on div "9340294N00346000000 TAX ID" at bounding box center [401, 138] width 136 height 47
copy h4 "9340294N00346000000"
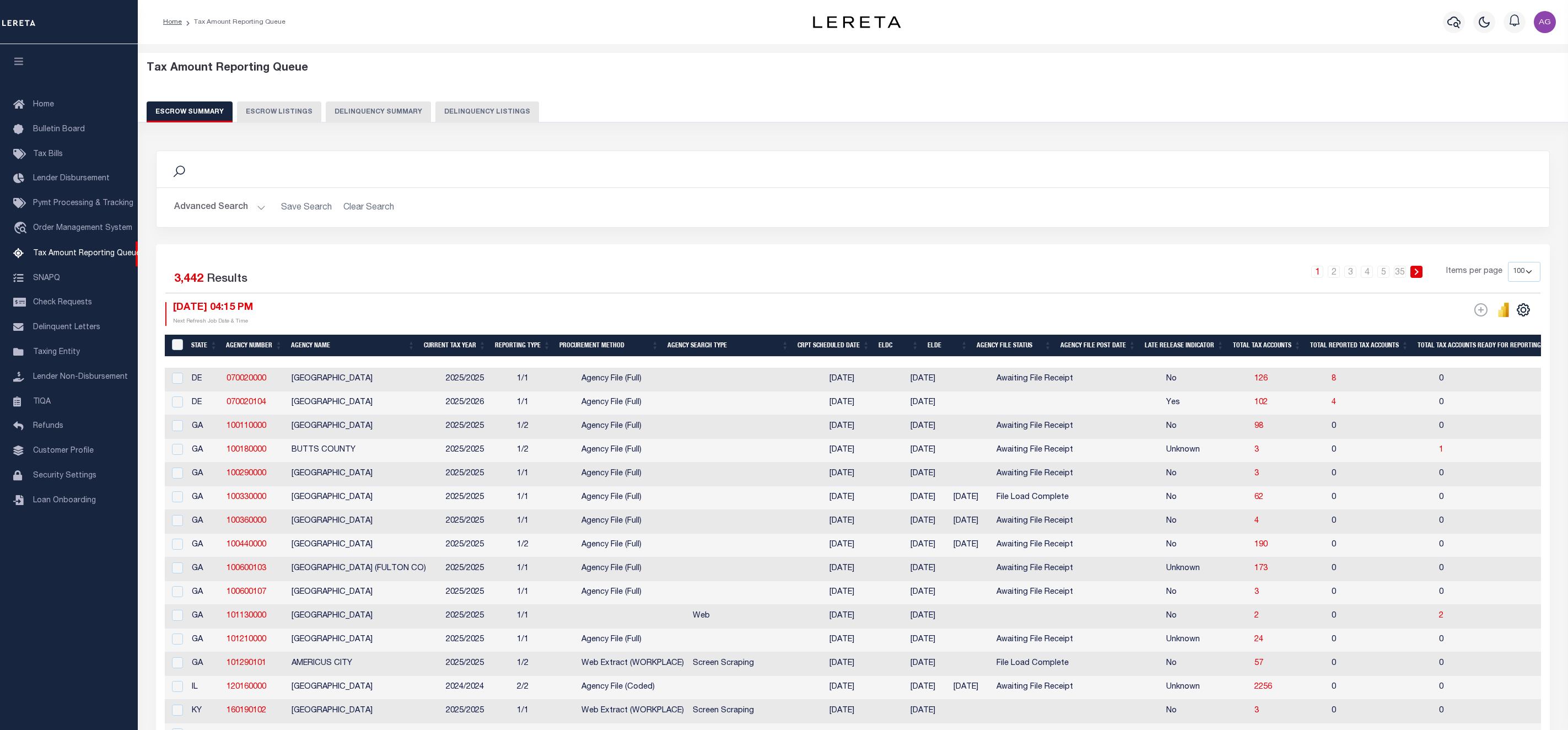
select select "100"
click at [379, 106] on button "Delinquency Summary" at bounding box center [378, 112] width 106 height 21
select select
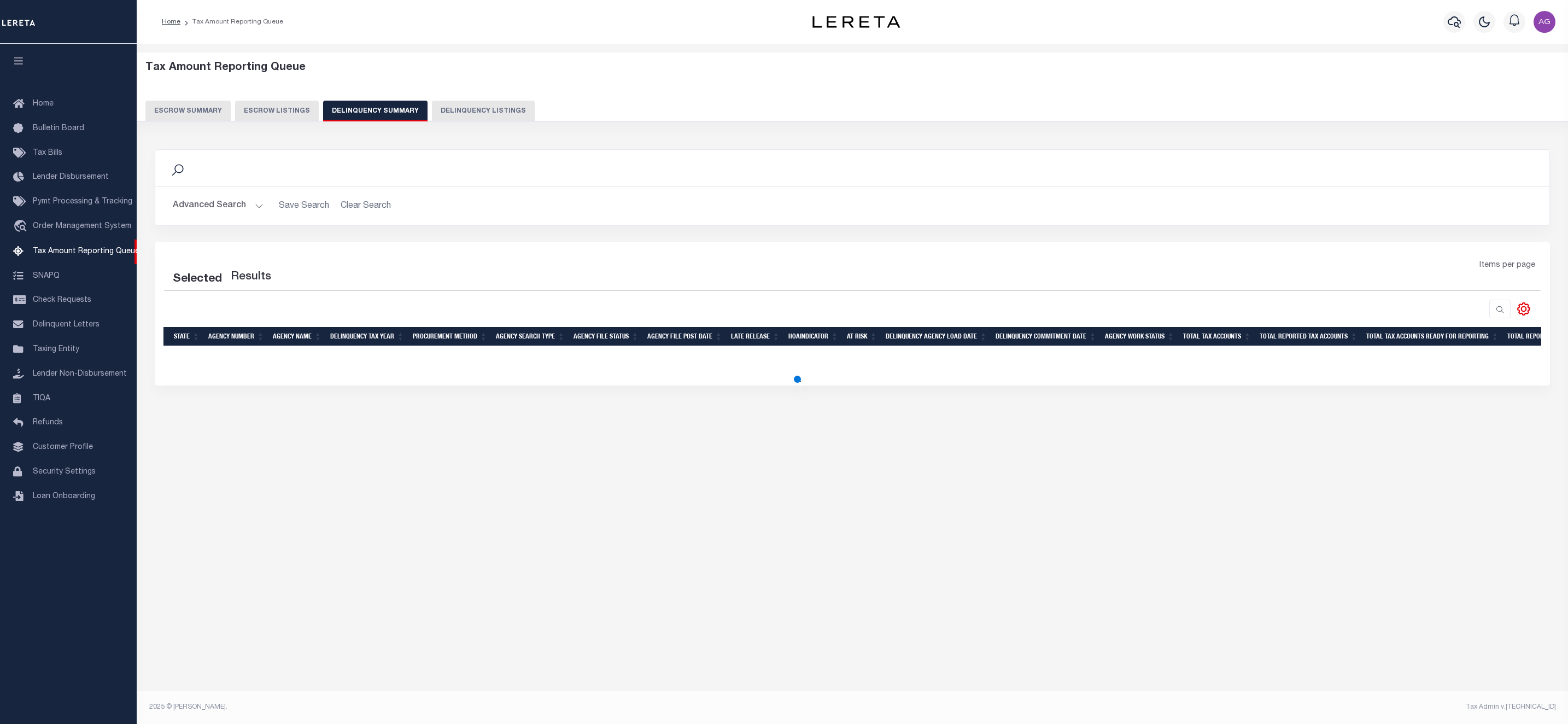
click at [226, 202] on button "Advanced Search" at bounding box center [218, 205] width 91 height 21
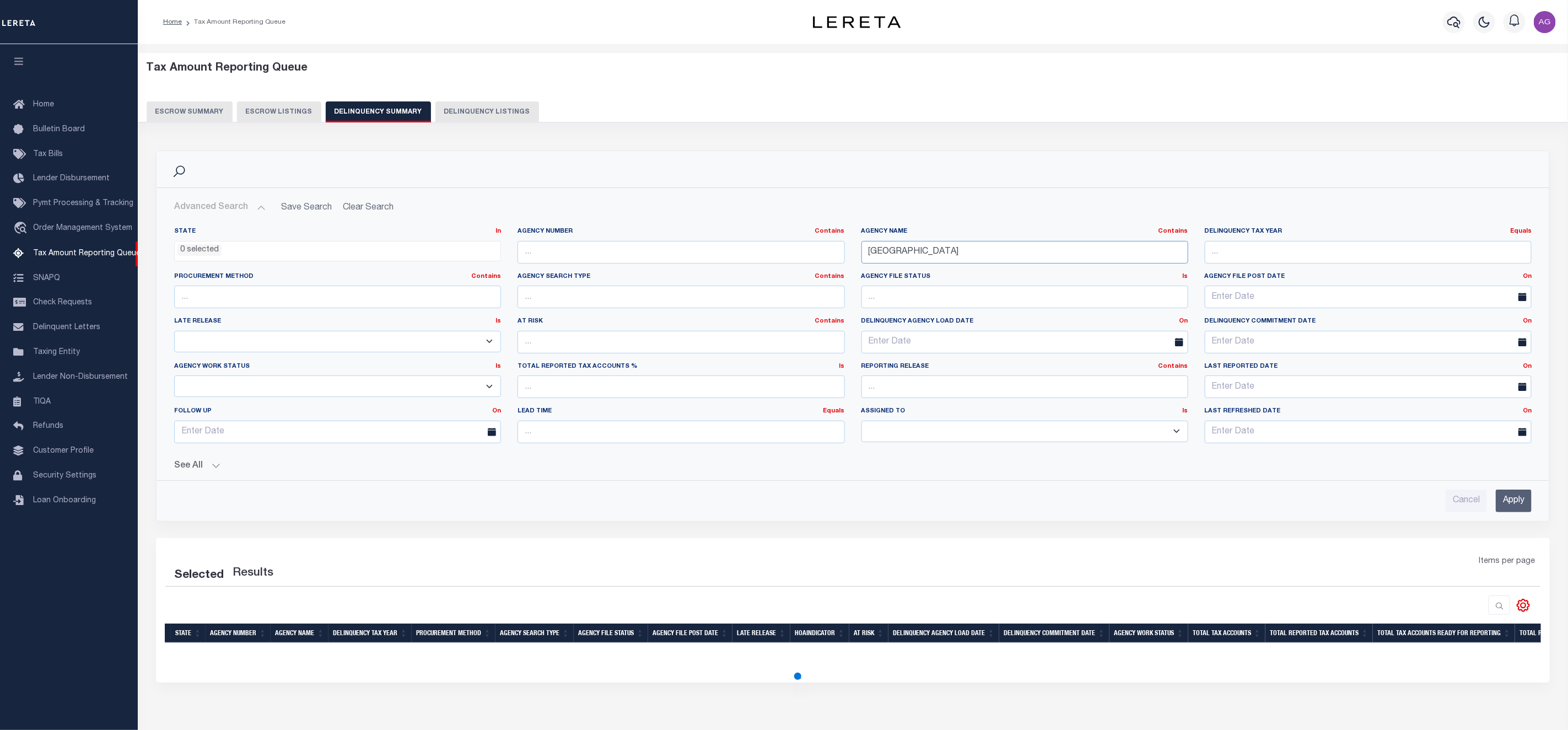
drag, startPoint x: 989, startPoint y: 255, endPoint x: 820, endPoint y: 245, distance: 169.3
click at [820, 245] on div "State In In AK AL AR AZ CA CO CT DC DE FL GA GU HI IA ID IL IN KS KY LA MA MD M…" at bounding box center [852, 340] width 1374 height 225
paste input "BONNER COUNTY"
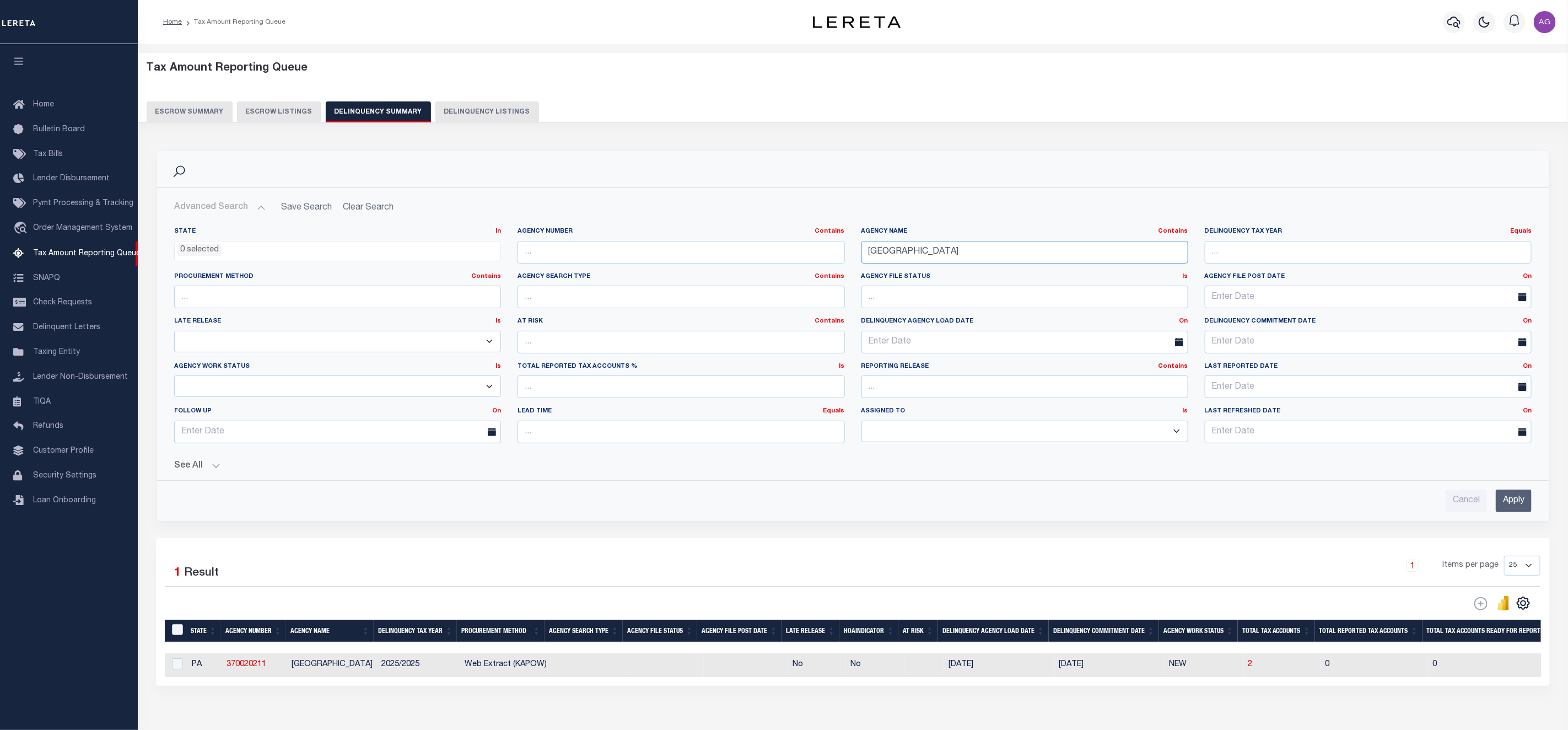
drag, startPoint x: 944, startPoint y: 259, endPoint x: 1068, endPoint y: 255, distance: 124.1
click at [1068, 255] on input "BONNER COUNTY" at bounding box center [1025, 252] width 327 height 22
type input "BONNER COUNTY"
click at [1518, 503] on input "Apply" at bounding box center [1514, 501] width 36 height 22
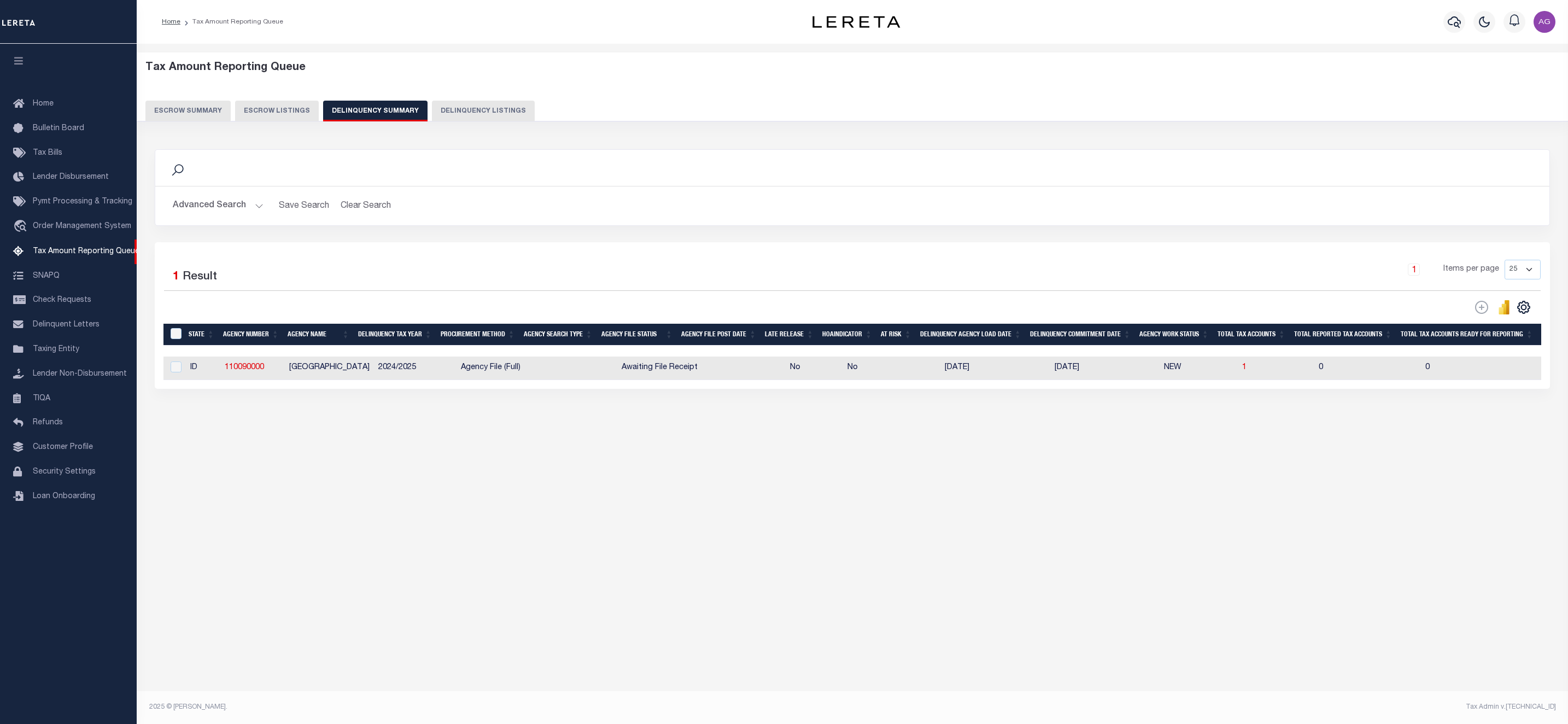
click at [220, 209] on button "Advanced Search" at bounding box center [218, 205] width 91 height 21
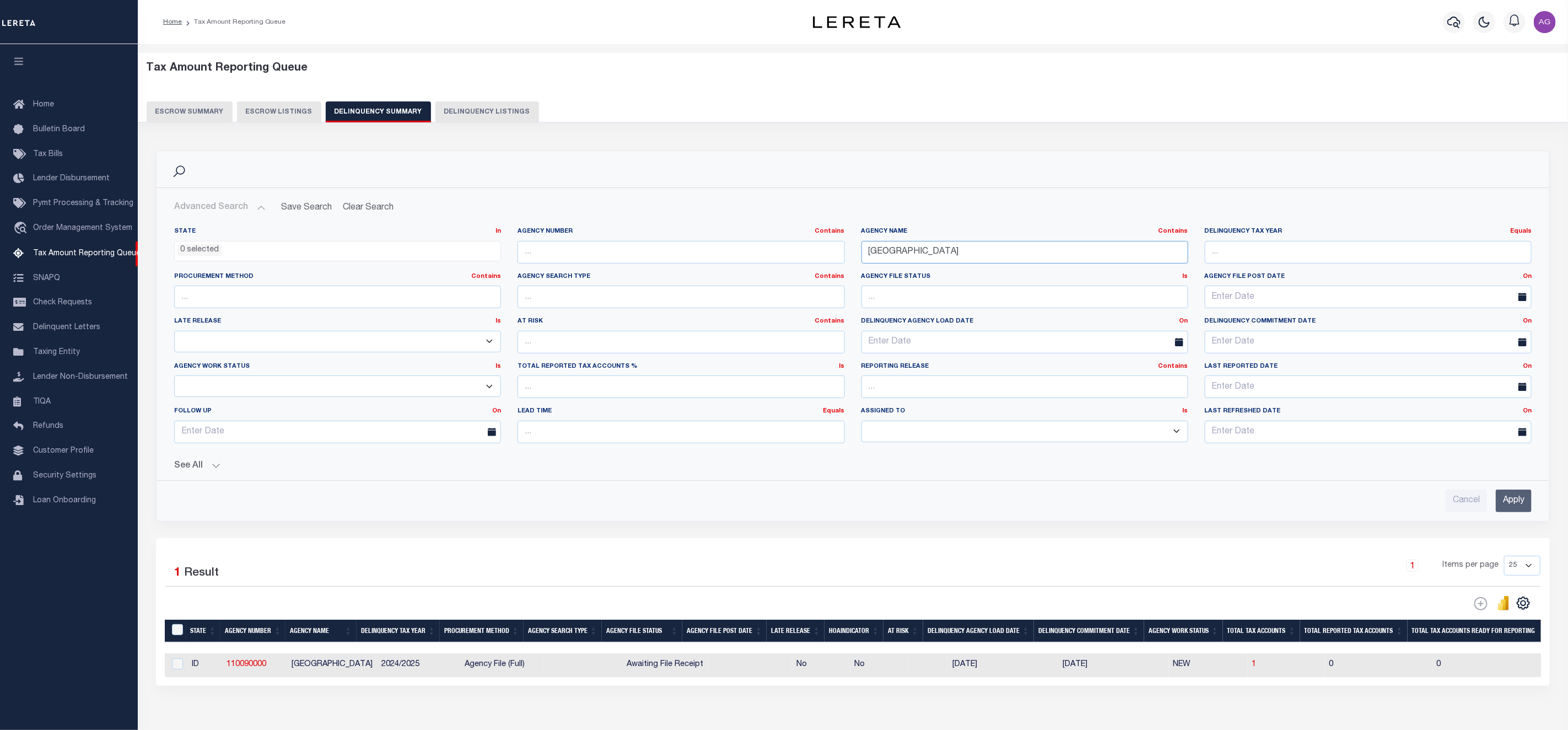
drag, startPoint x: 992, startPoint y: 258, endPoint x: 640, endPoint y: 253, distance: 352.0
click at [640, 253] on div "State In In AK AL AR AZ CA CO CT DC DE FL GA GU HI IA ID IL IN KS KY LA MA MD M…" at bounding box center [852, 340] width 1374 height 225
click at [640, 253] on input "text" at bounding box center [681, 252] width 327 height 22
paste input "040010000"
type input "040010000"
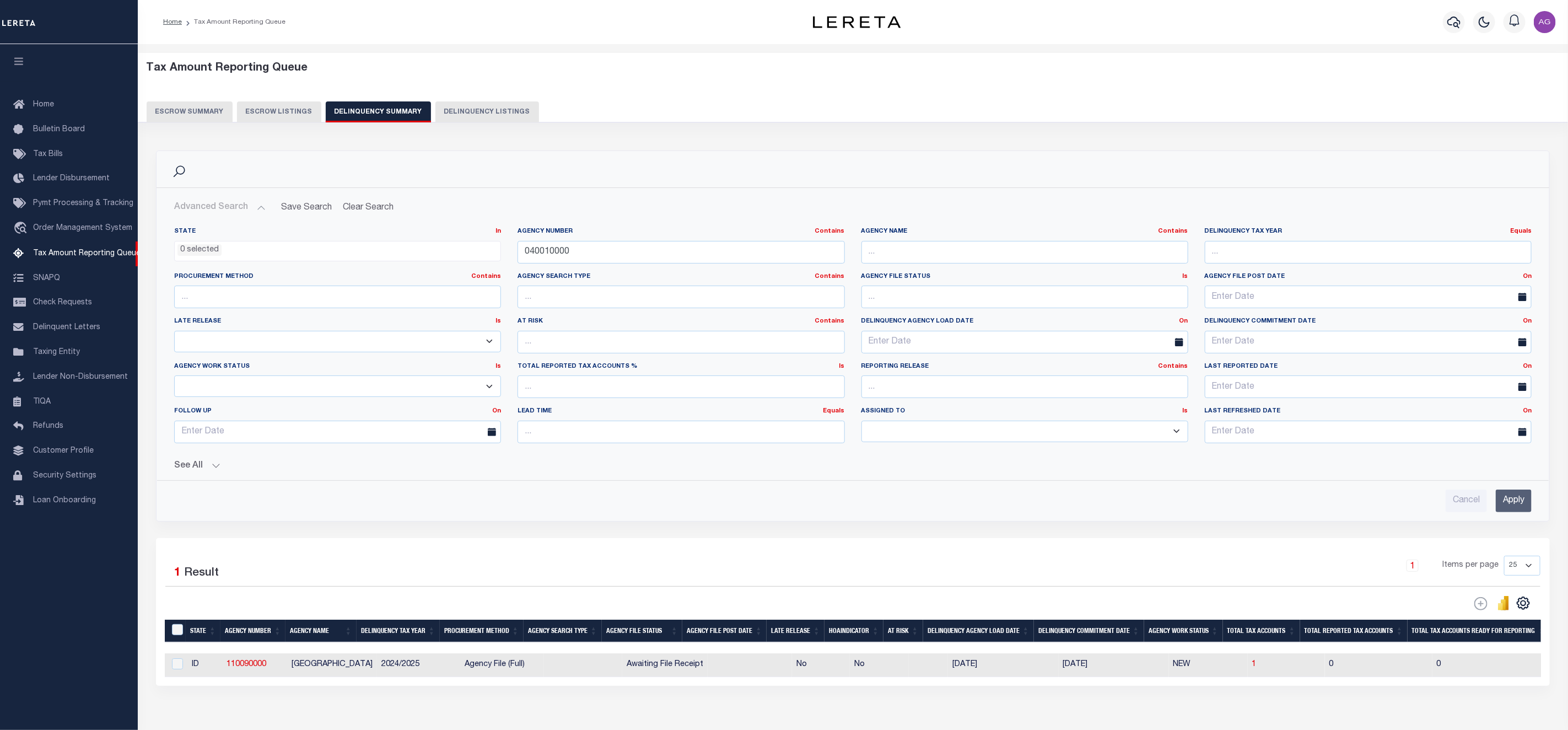
click at [1518, 503] on input "Apply" at bounding box center [1514, 501] width 36 height 22
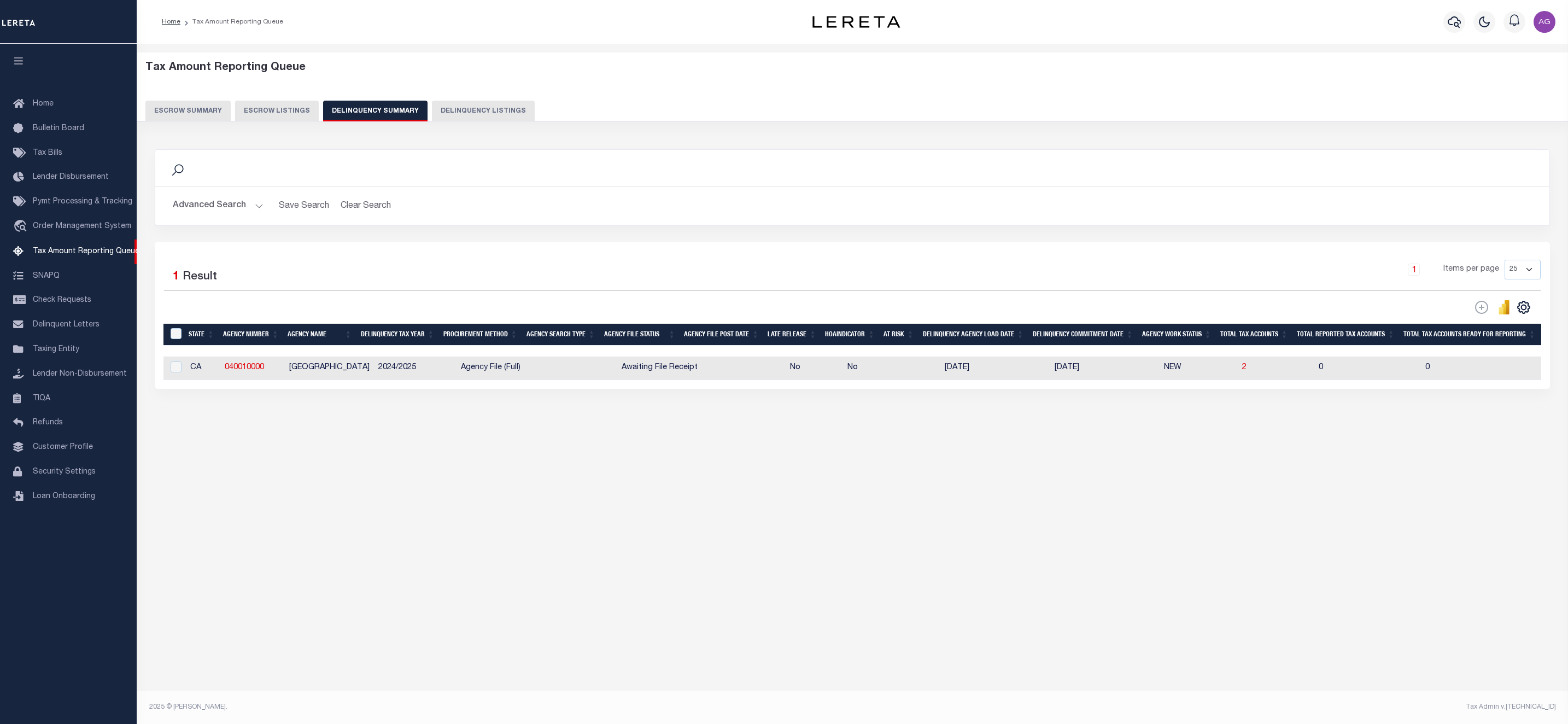
click at [1238, 372] on td "2" at bounding box center [1277, 369] width 77 height 24
checkbox input "true"
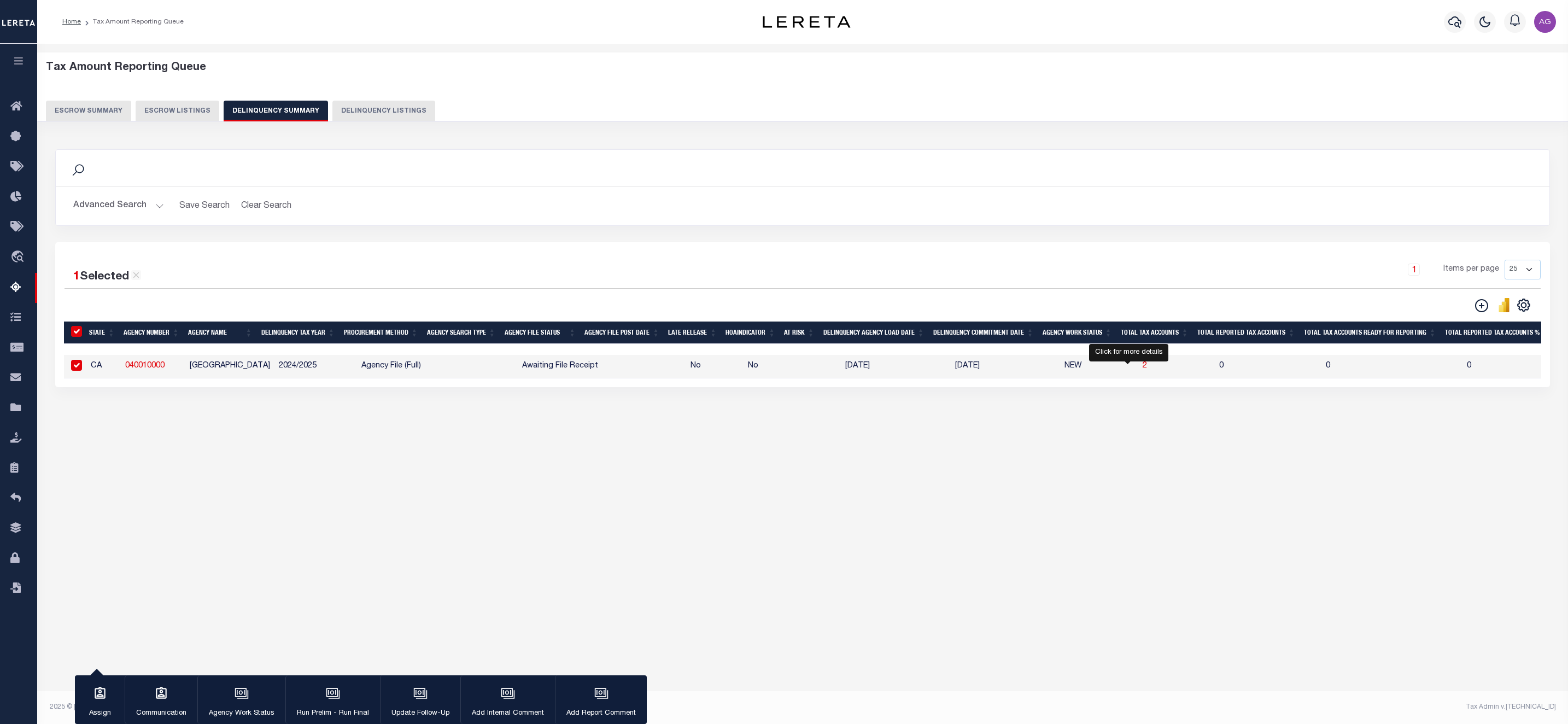
click at [1143, 368] on span "2" at bounding box center [1145, 365] width 4 height 8
select select "100"
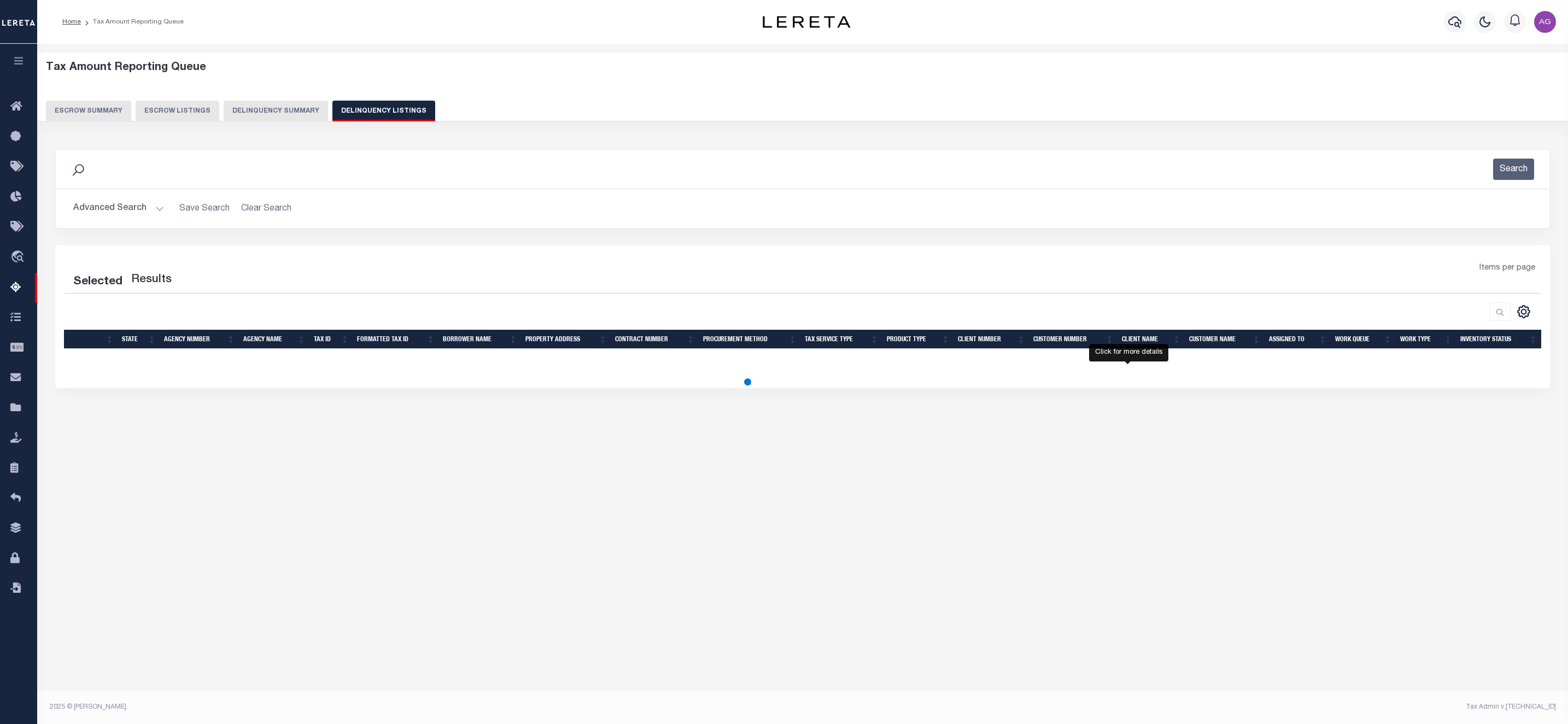
select select "100"
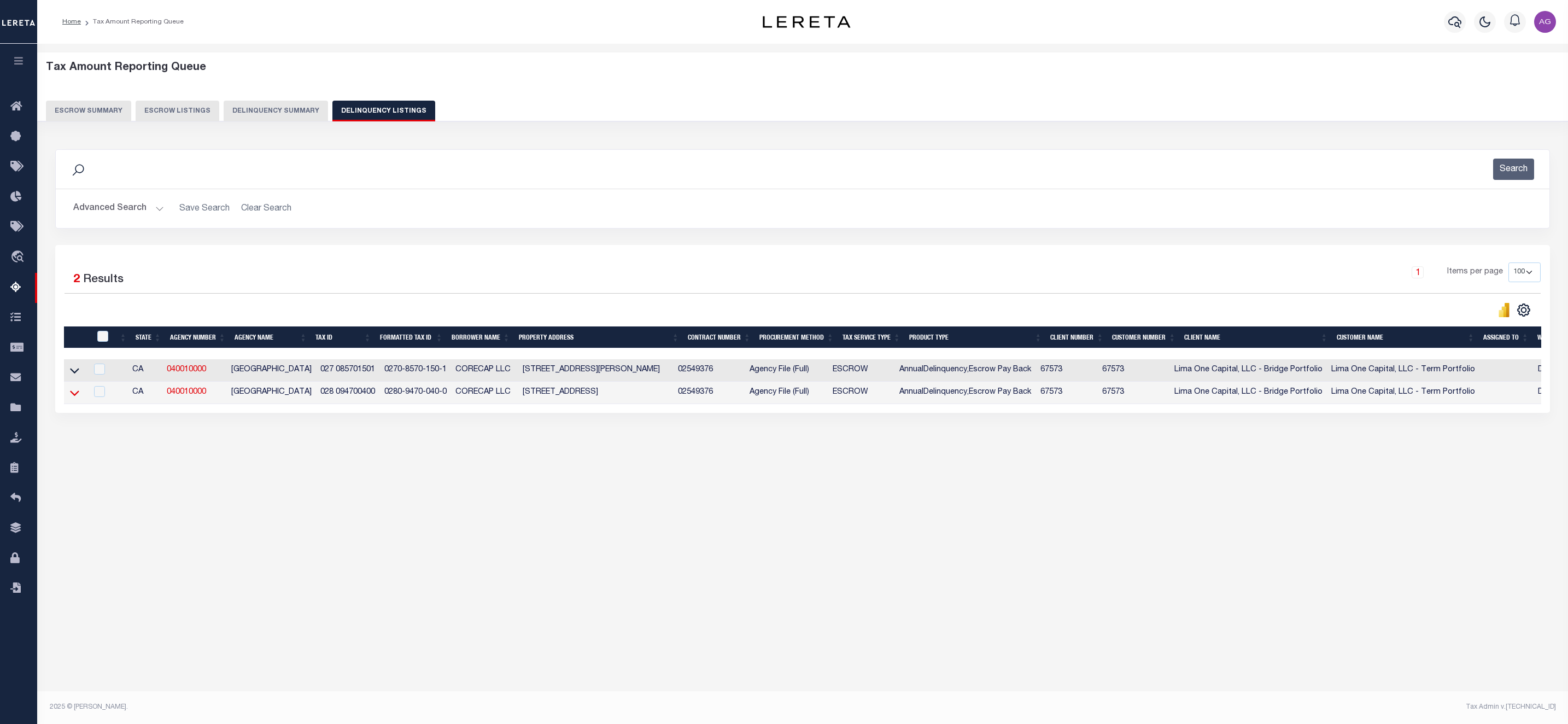
click at [76, 399] on icon at bounding box center [74, 393] width 9 height 11
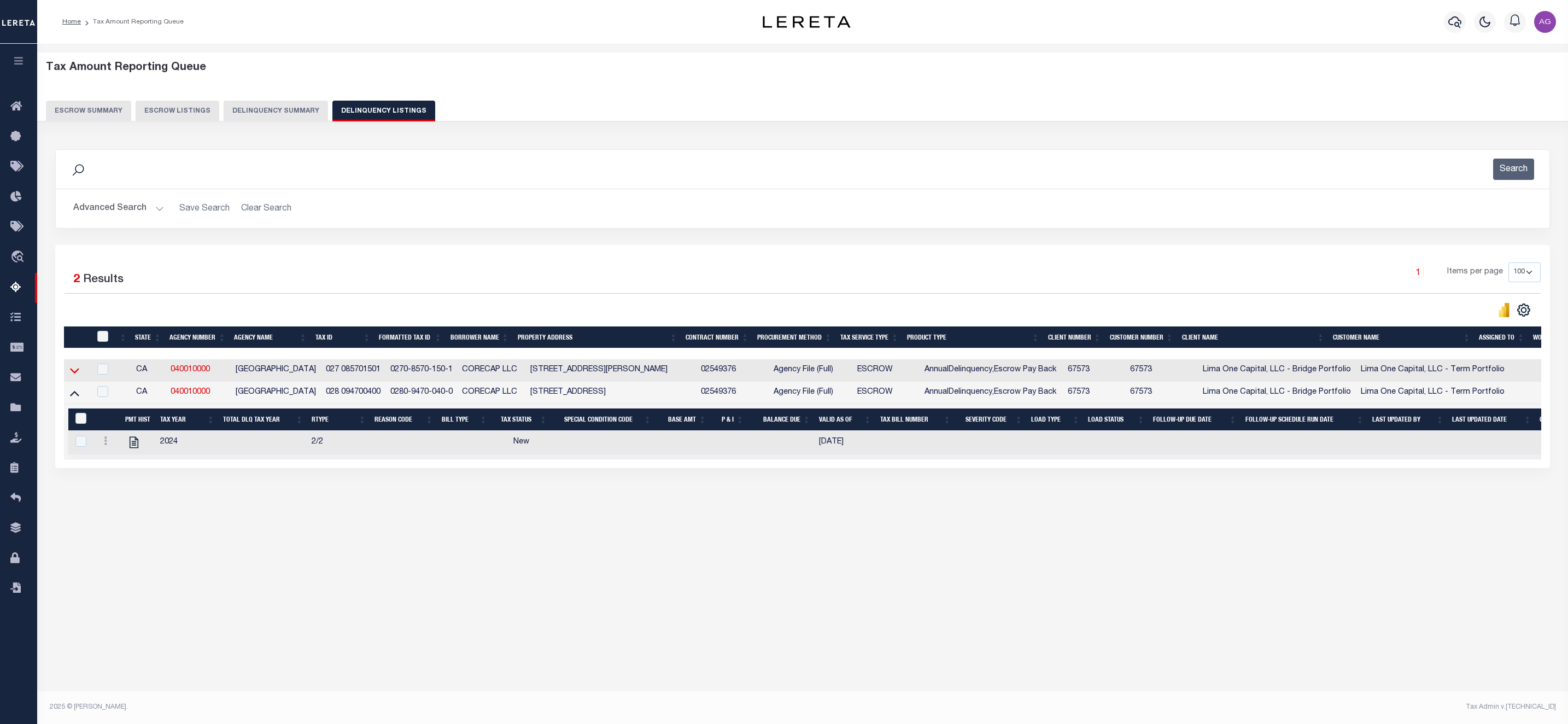
click at [74, 376] on icon at bounding box center [74, 370] width 9 height 11
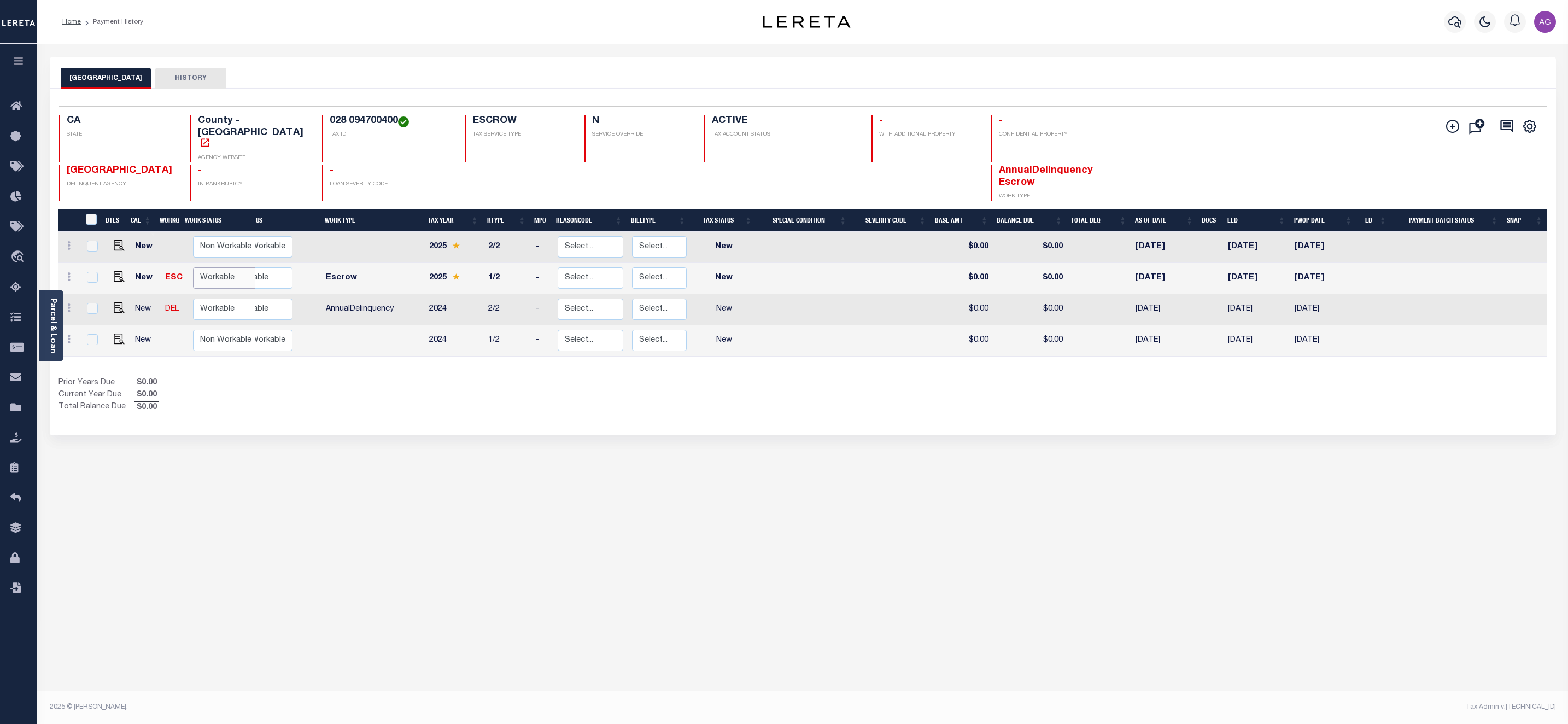
click at [233, 267] on select "Non Workable Workable" at bounding box center [226, 278] width 66 height 21
checkbox input "true"
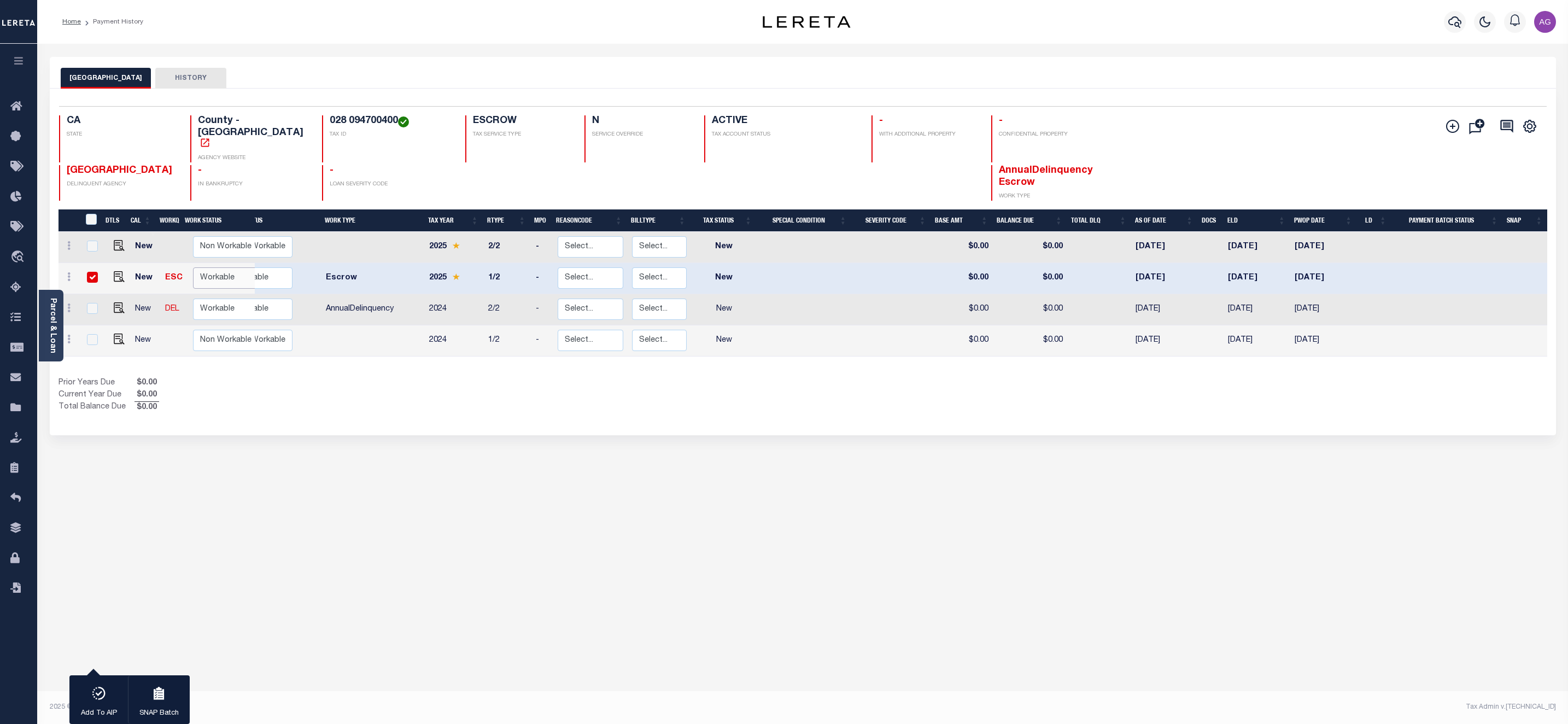
select select "true"
click at [193, 267] on select "Non Workable Workable" at bounding box center [226, 278] width 66 height 21
checkbox input "false"
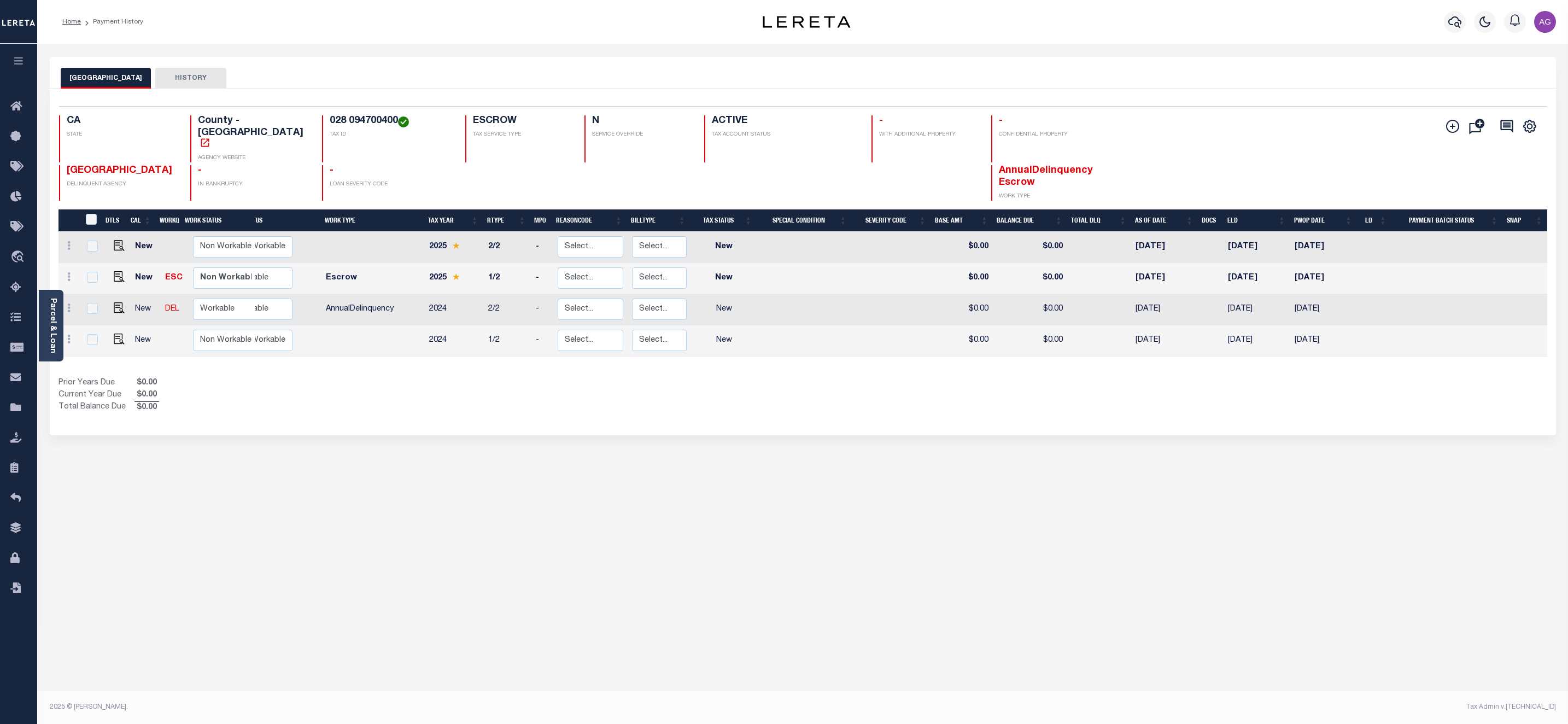
click at [422, 490] on div "ALAMEDA COUNTY HISTORY 1 Selected 4 1" at bounding box center [803, 365] width 1523 height 618
click at [225, 267] on select "Non Workable Workable" at bounding box center [226, 278] width 66 height 21
checkbox input "true"
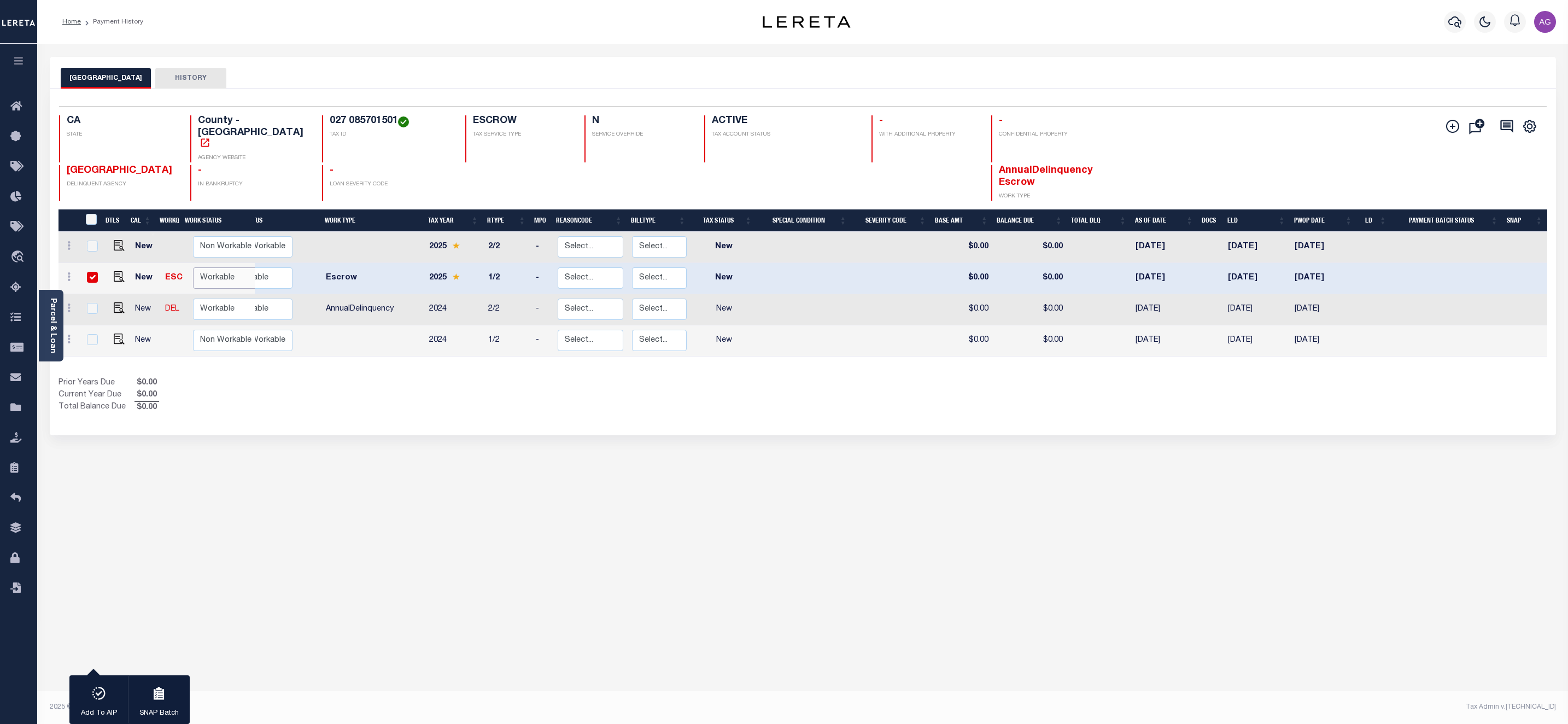
select select "true"
click at [193, 267] on select "Non Workable Workable" at bounding box center [226, 278] width 66 height 21
checkbox input "false"
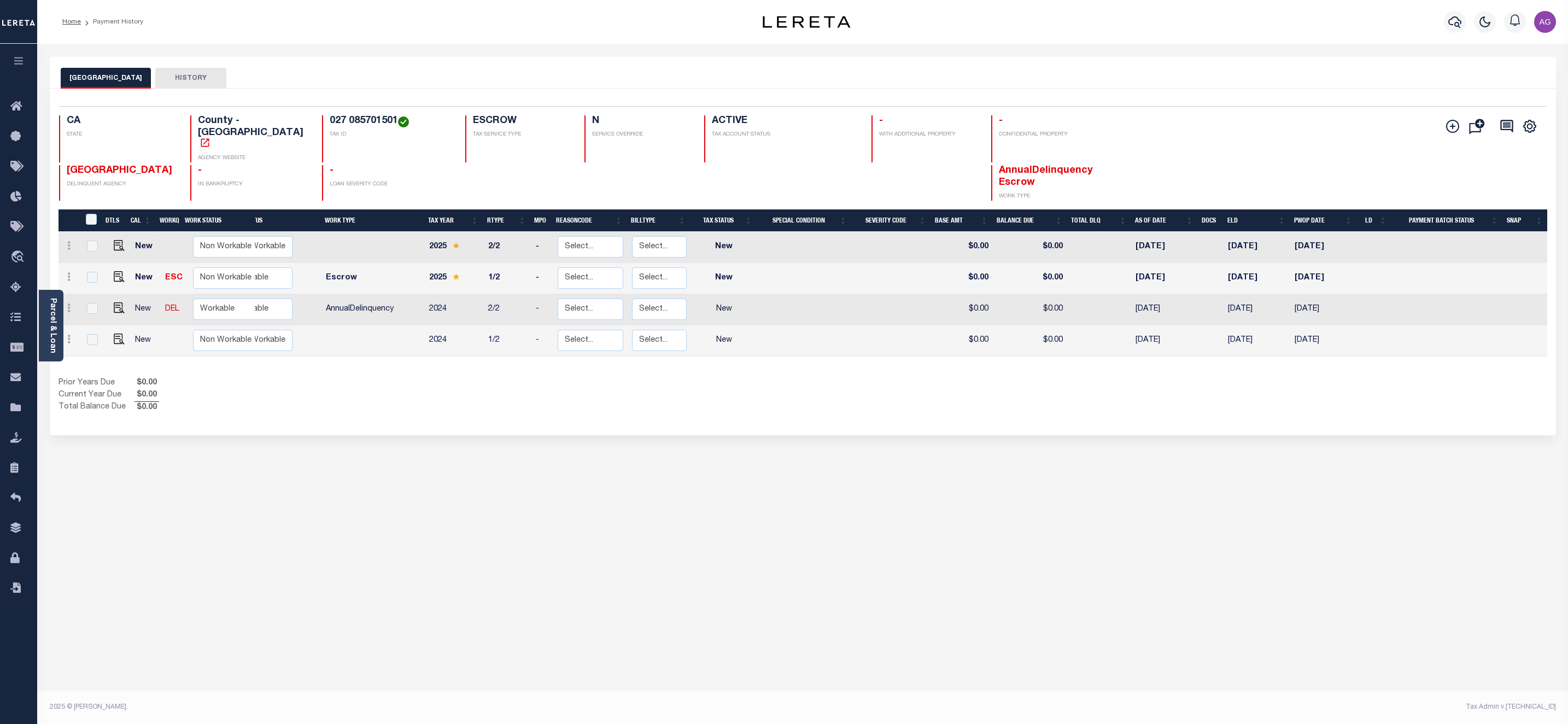
click at [330, 422] on div "ALAMEDA COUNTY HISTORY 1 Selected 4 1" at bounding box center [803, 365] width 1523 height 618
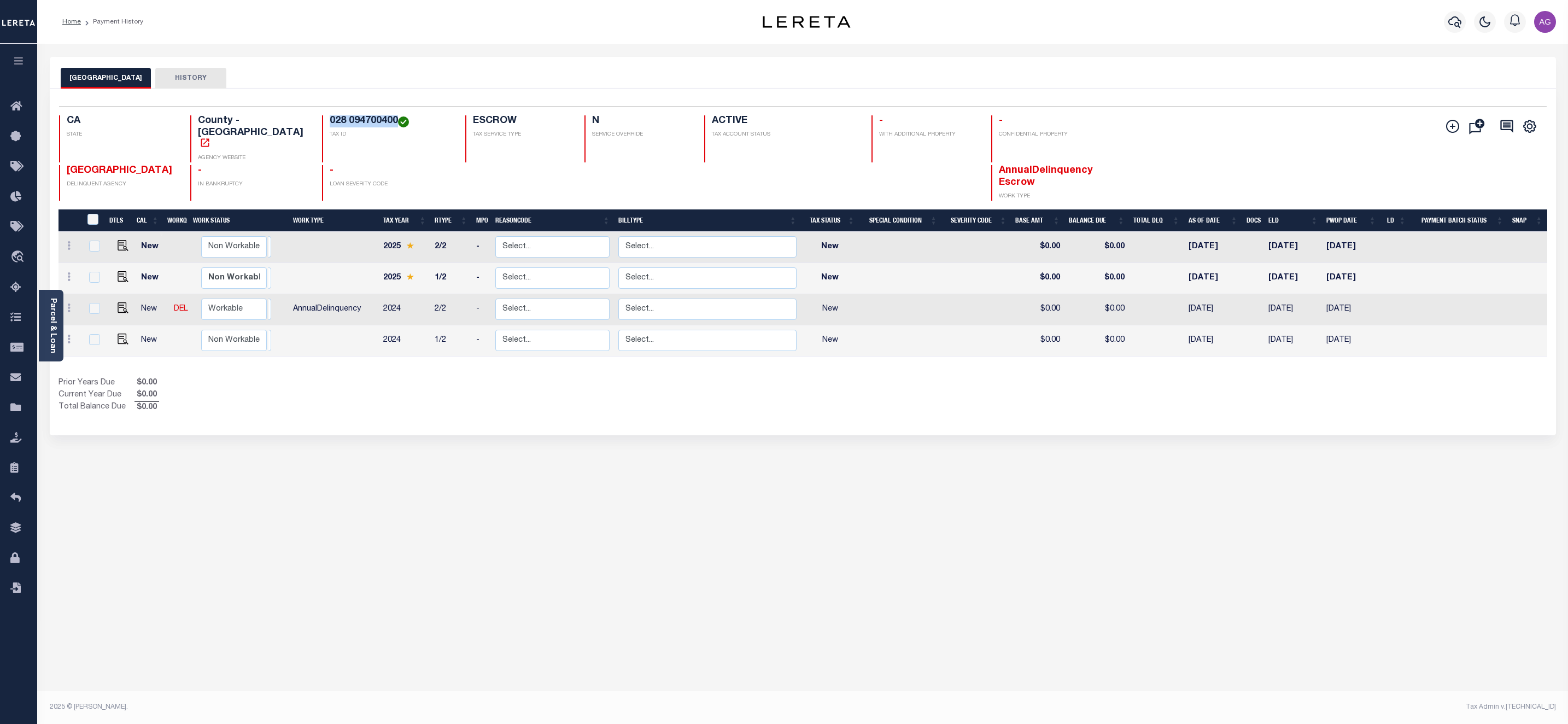
drag, startPoint x: 308, startPoint y: 117, endPoint x: 376, endPoint y: 117, distance: 68.0
click at [376, 117] on h4 "028 094700400" at bounding box center [391, 121] width 123 height 12
copy h4 "028 094700400"
click at [826, 527] on div "ALAMEDA COUNTY HISTORY Selected 4 Results" at bounding box center [803, 365] width 1523 height 618
click at [338, 181] on p "LOAN SEVERITY CODE" at bounding box center [391, 185] width 123 height 9
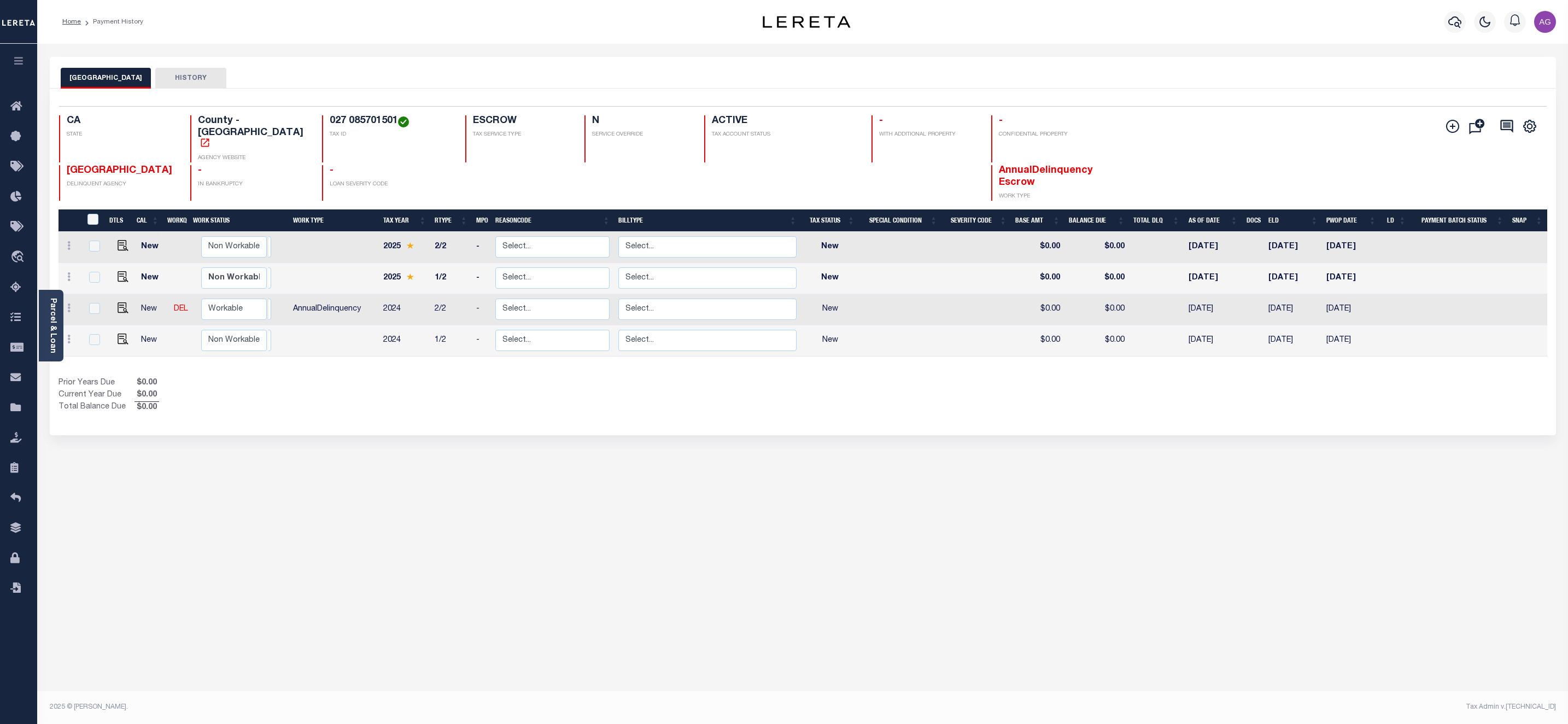
click at [359, 380] on div "Prior Years Due $0.00 Current Year Due $0.00 Total Balance Due $0.00" at bounding box center [431, 395] width 745 height 37
click at [322, 122] on div "027 085701501 TAX ID" at bounding box center [387, 138] width 130 height 47
drag, startPoint x: 306, startPoint y: 122, endPoint x: 375, endPoint y: 120, distance: 69.0
click at [375, 120] on div "027 085701501 TAX ID" at bounding box center [387, 138] width 130 height 47
copy h4 "027 085701501"
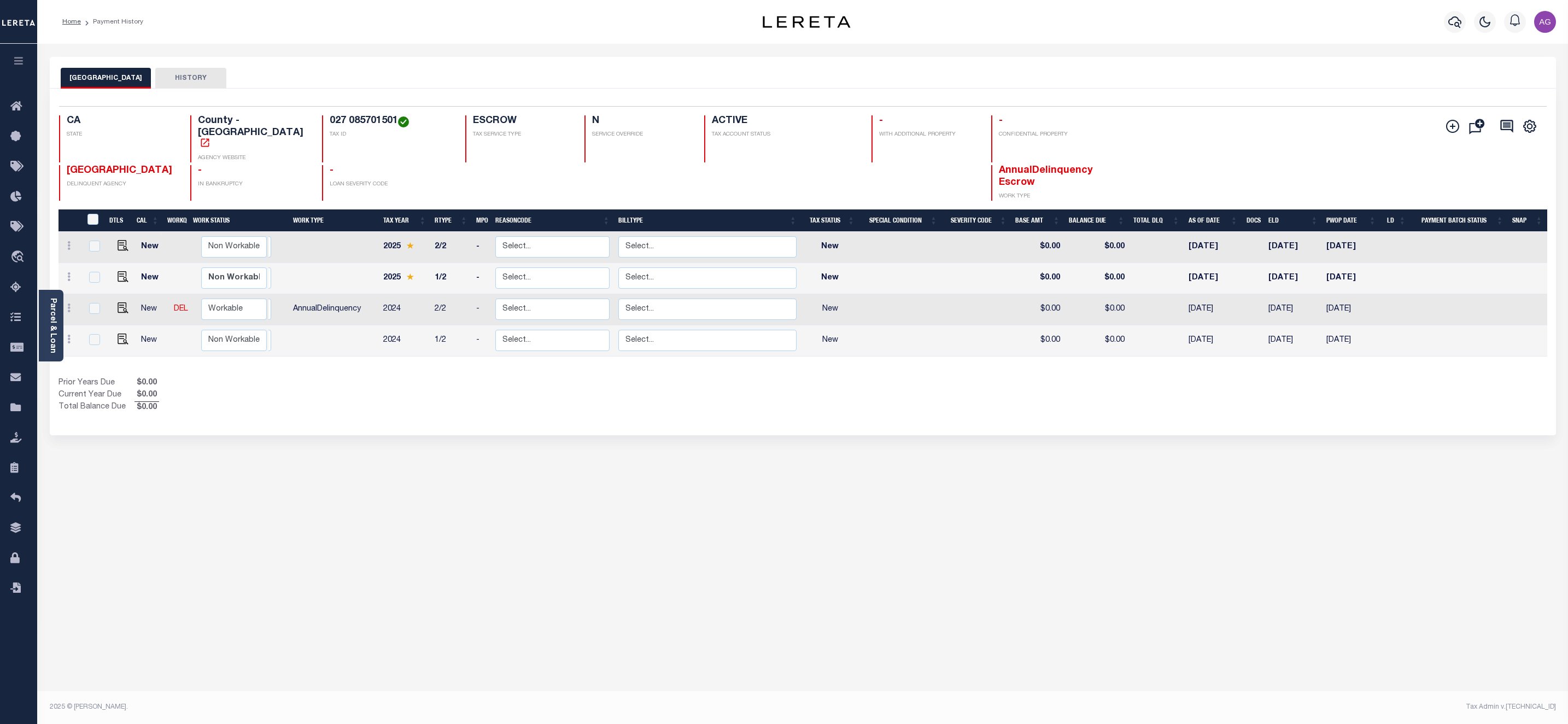
click at [729, 463] on div "ALAMEDA COUNTY HISTORY Selected 4 Results" at bounding box center [803, 365] width 1523 height 618
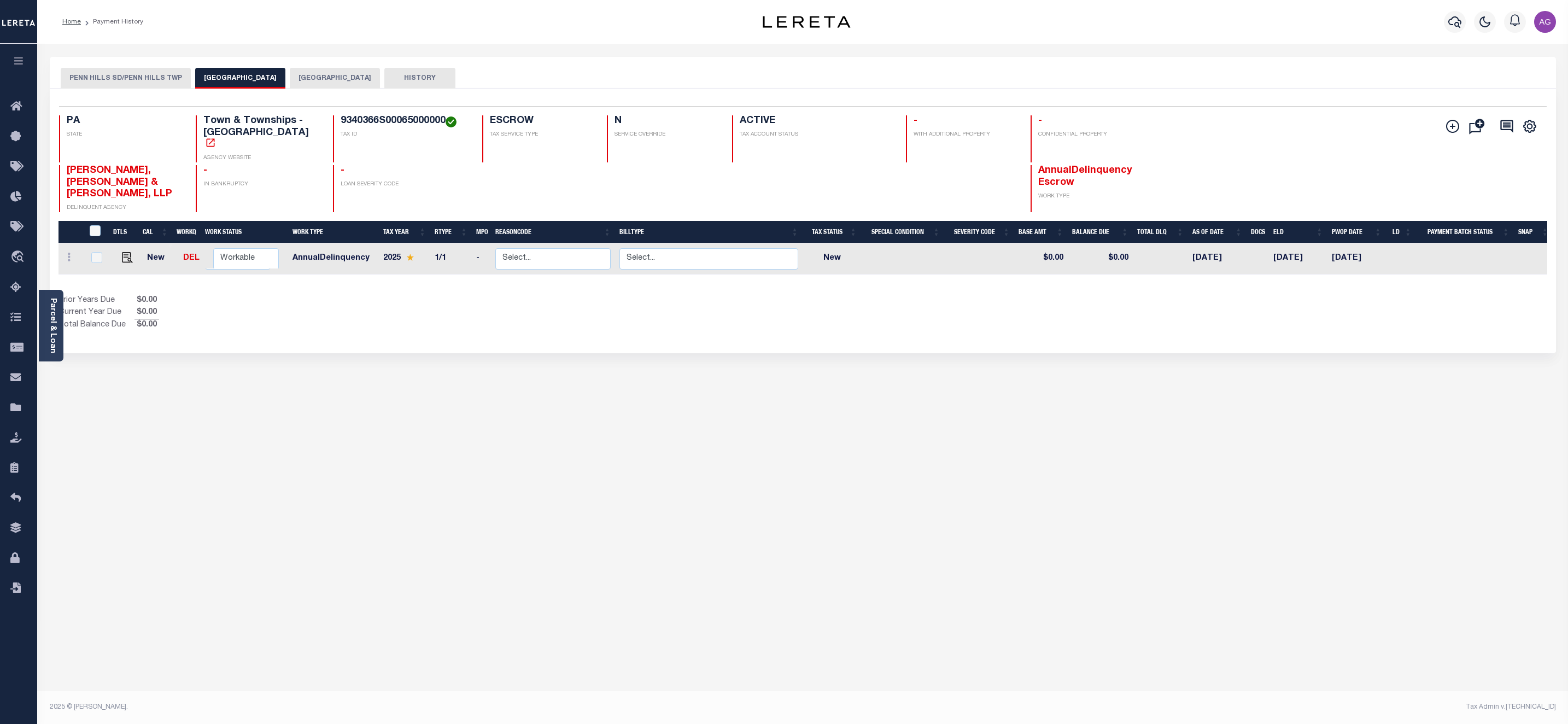
click at [384, 522] on div "PENN HILLS SD/PENN HILLS TWP PENN HILLS TOWNSHIP ALLEGHENY COUNTY HISTORY 1 1" at bounding box center [803, 365] width 1523 height 618
click at [473, 402] on div "PENN HILLS SD/[GEOGRAPHIC_DATA] TWP [GEOGRAPHIC_DATA] [GEOGRAPHIC_DATA] HISTORY…" at bounding box center [803, 365] width 1523 height 618
click at [314, 404] on div "PENN HILLS SD/PENN HILLS TWP PENN HILLS TOWNSHIP ALLEGHENY COUNTY HISTORY 1 1" at bounding box center [803, 365] width 1523 height 618
click at [727, 494] on div "PENN HILLS SD/[GEOGRAPHIC_DATA] TWP [GEOGRAPHIC_DATA] [GEOGRAPHIC_DATA] HISTORY…" at bounding box center [803, 365] width 1523 height 618
click at [342, 432] on div "PENN HILLS SD/[GEOGRAPHIC_DATA] TWP [GEOGRAPHIC_DATA] [GEOGRAPHIC_DATA] HISTORY…" at bounding box center [803, 365] width 1523 height 618
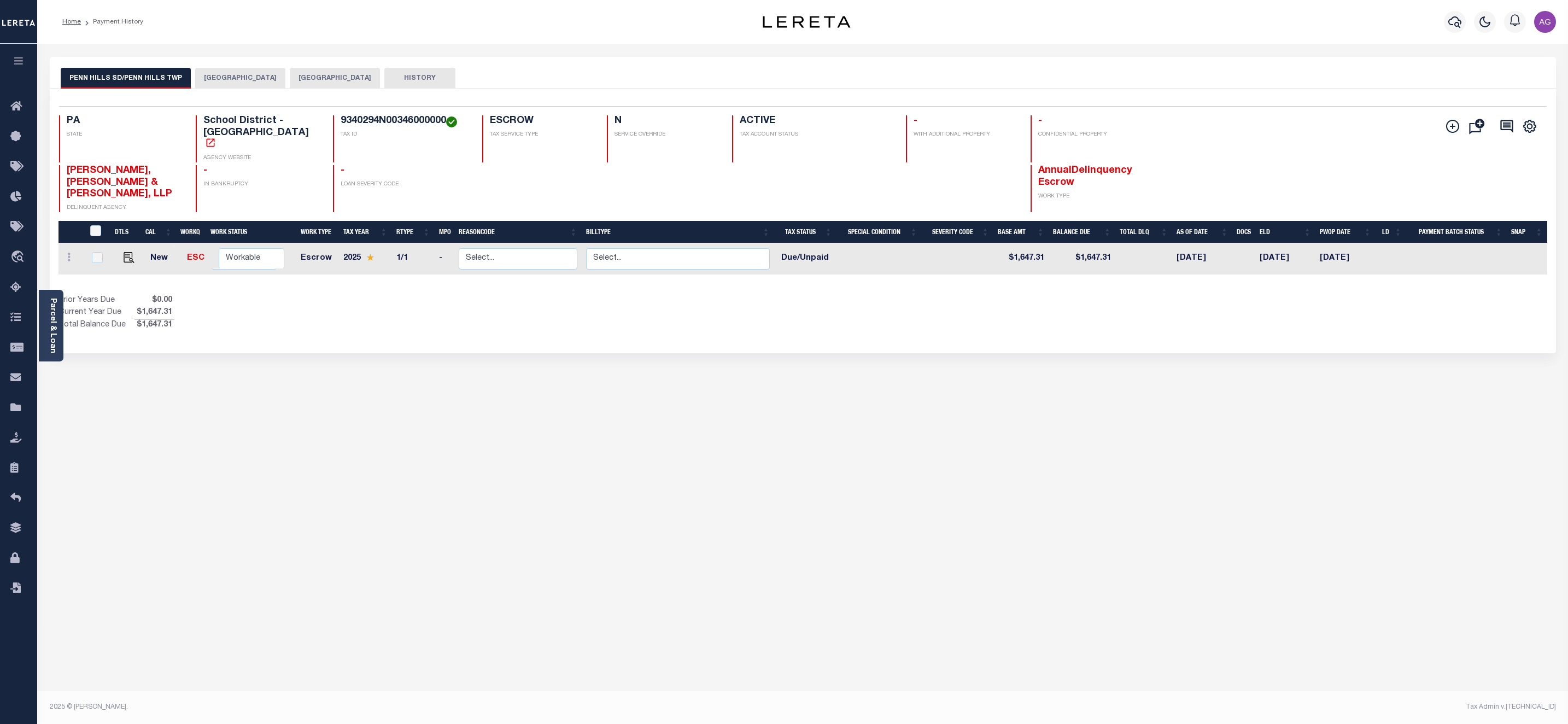
click at [240, 78] on button "[GEOGRAPHIC_DATA]" at bounding box center [240, 78] width 90 height 20
click at [228, 74] on button "[GEOGRAPHIC_DATA]" at bounding box center [240, 78] width 90 height 20
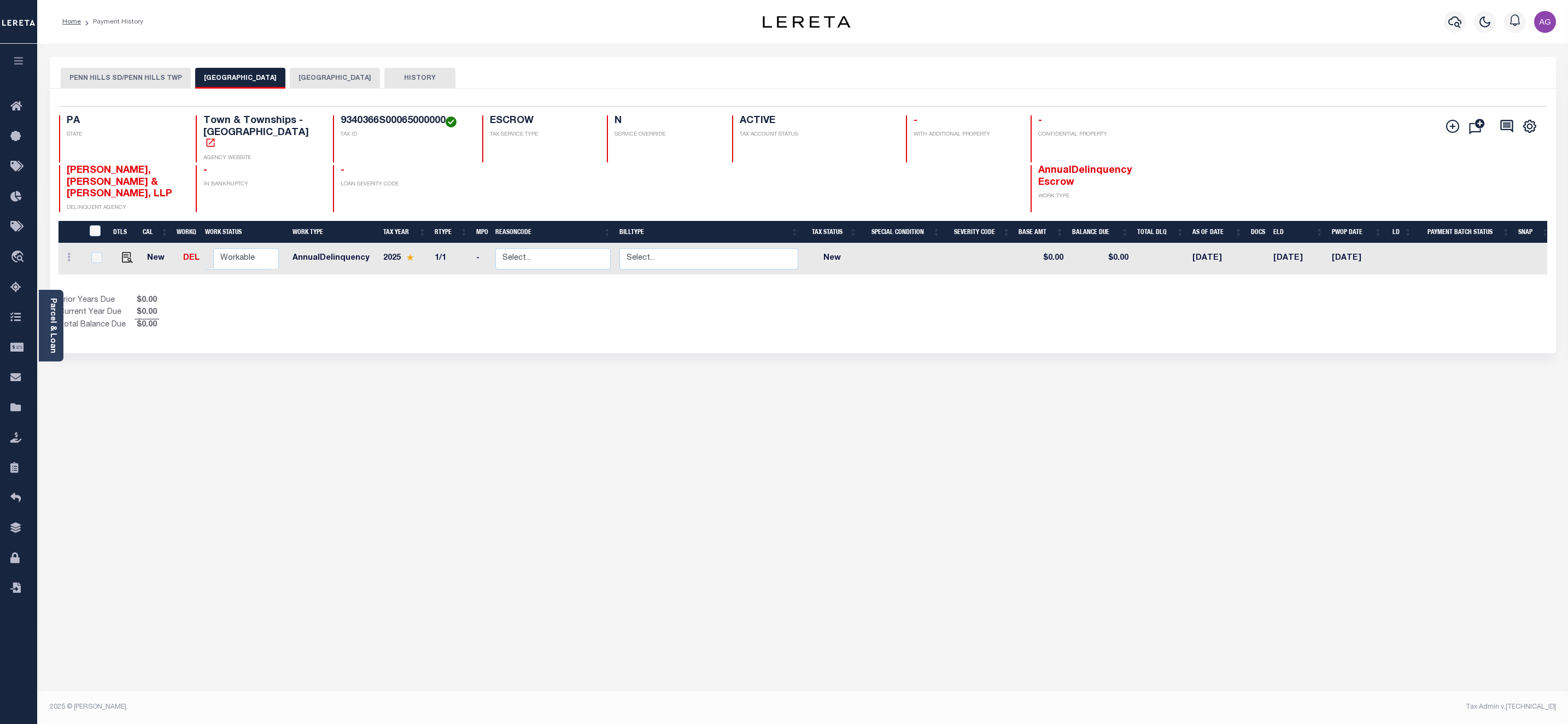
click at [342, 74] on button "[GEOGRAPHIC_DATA]" at bounding box center [335, 78] width 90 height 20
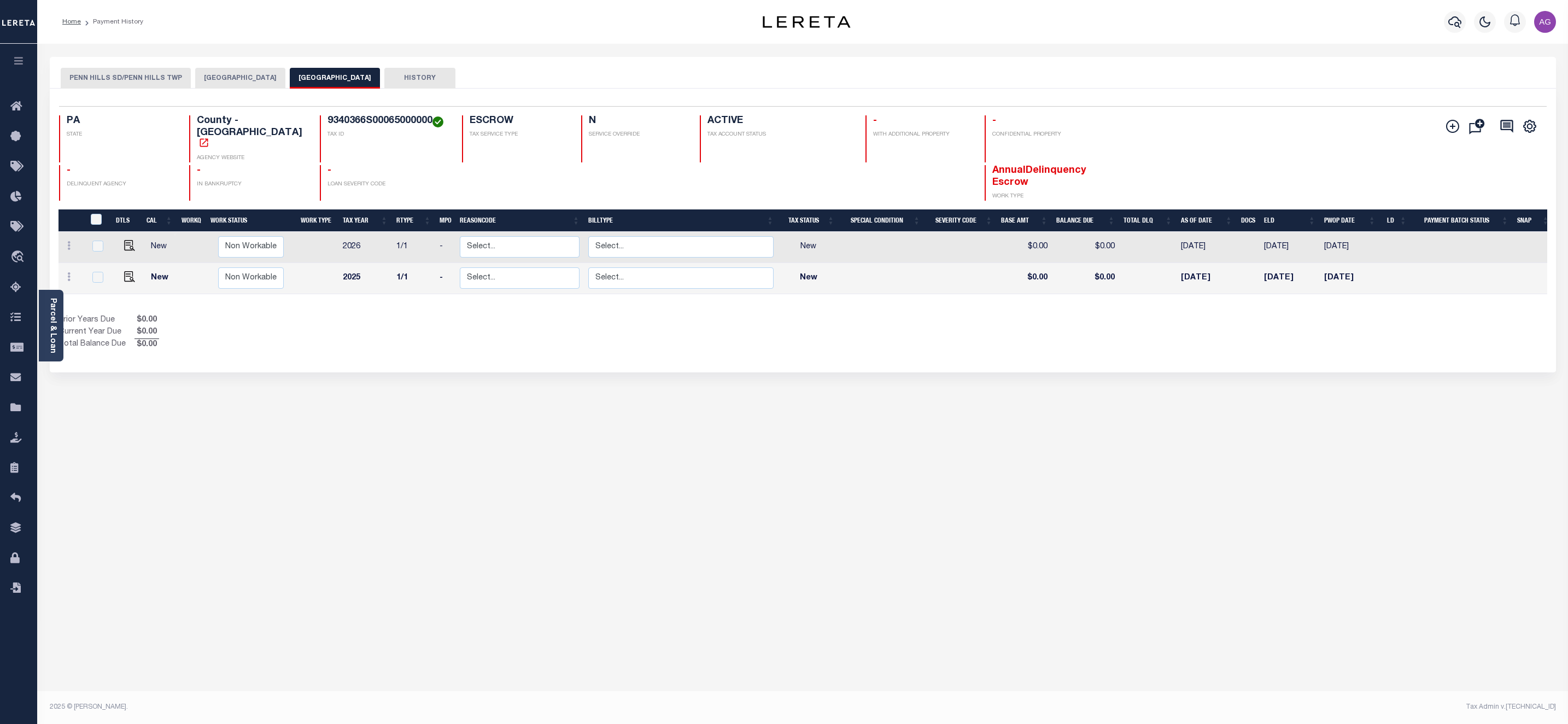
click at [240, 76] on button "[GEOGRAPHIC_DATA]" at bounding box center [240, 78] width 90 height 20
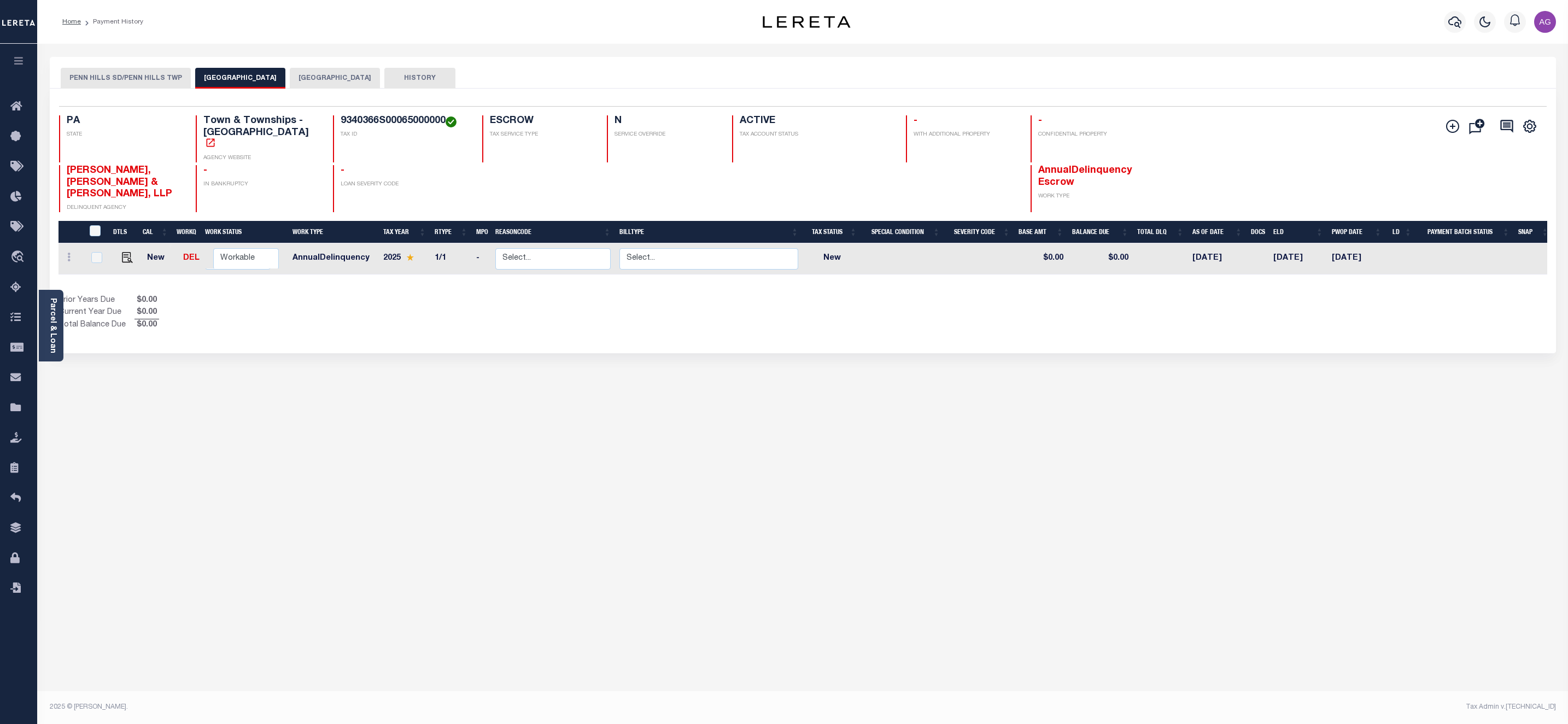
click at [143, 80] on button "PENN HILLS SD/PENN HILLS TWP" at bounding box center [125, 78] width 130 height 20
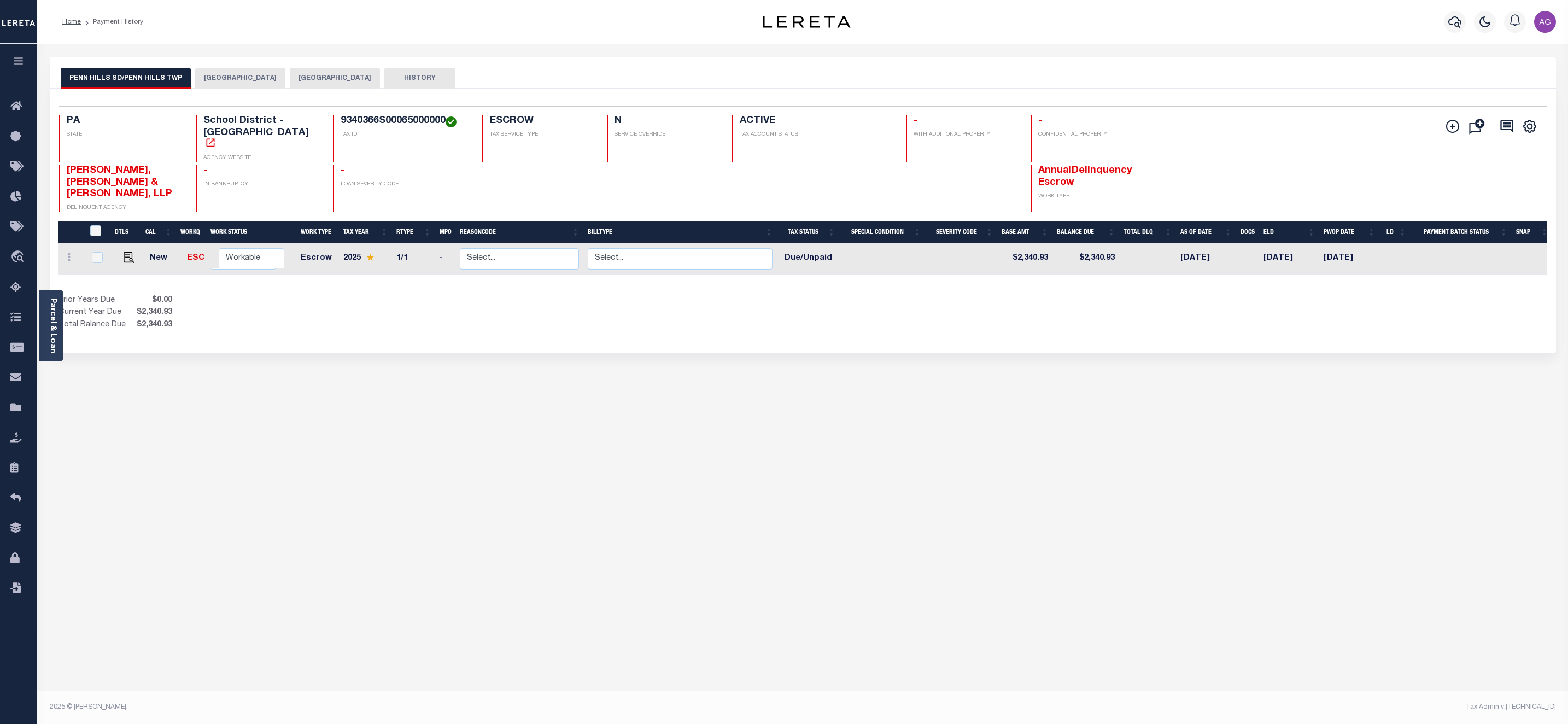
click at [228, 79] on button "[GEOGRAPHIC_DATA]" at bounding box center [240, 78] width 90 height 20
click at [233, 83] on button "[GEOGRAPHIC_DATA]" at bounding box center [240, 78] width 90 height 20
click at [250, 78] on button "[GEOGRAPHIC_DATA]" at bounding box center [240, 78] width 90 height 20
